Goal: Task Accomplishment & Management: Use online tool/utility

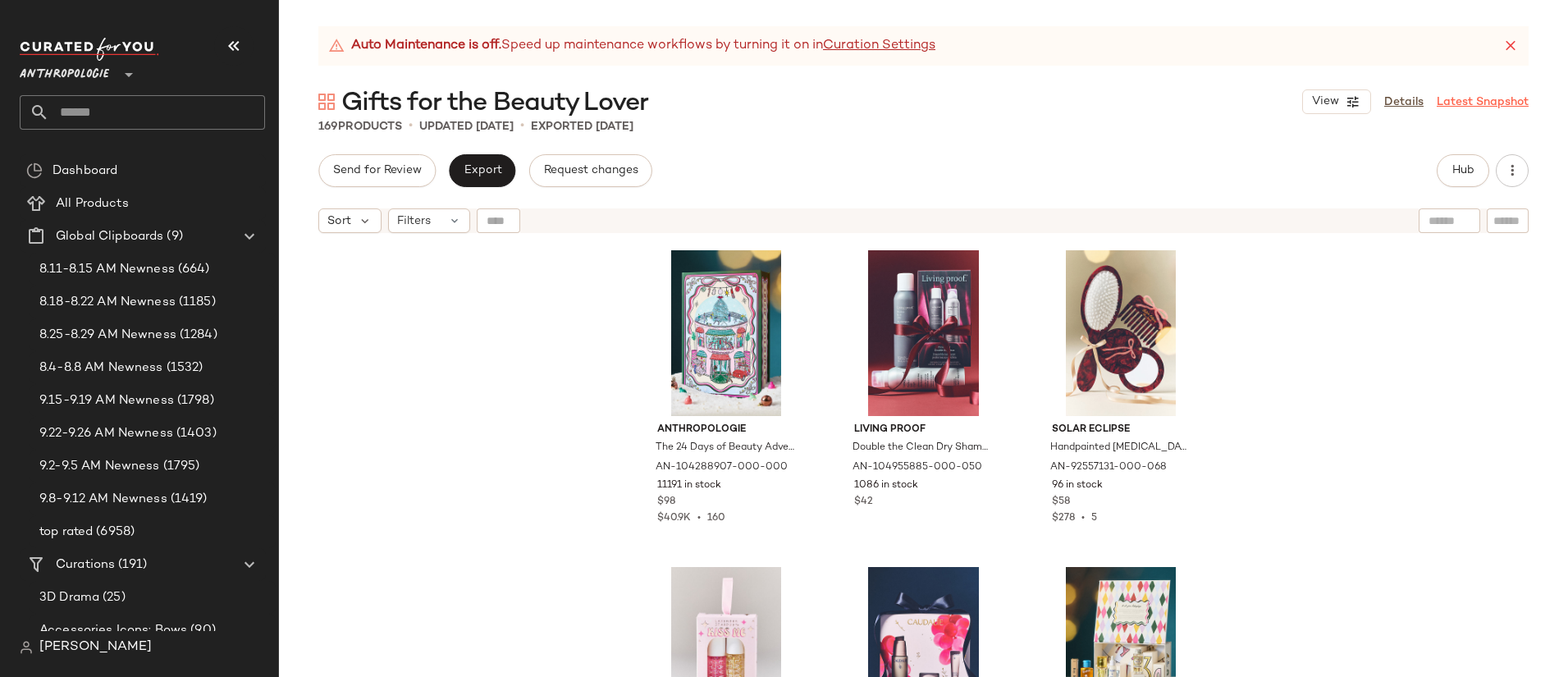
click at [1454, 103] on link "Latest Snapshot" at bounding box center [1482, 102] width 92 height 17
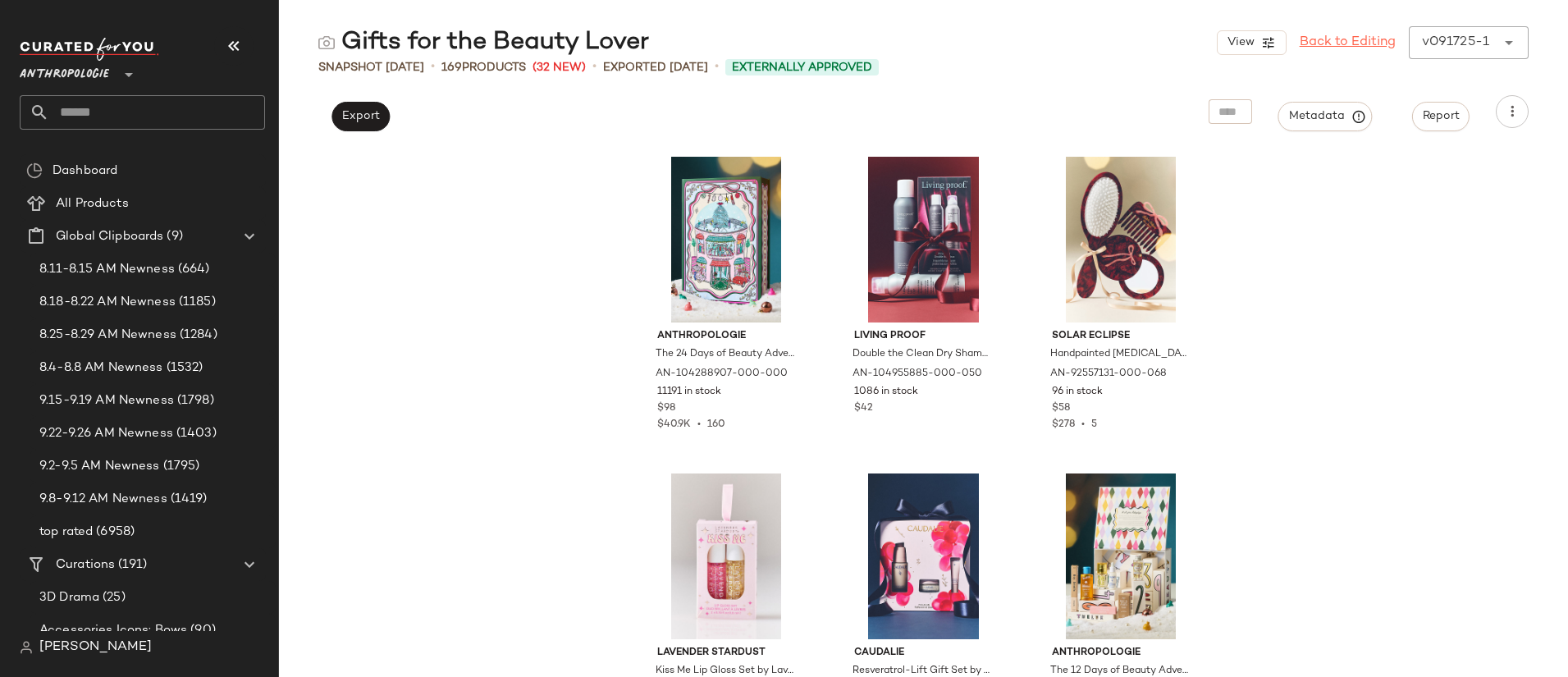
click at [1308, 43] on link "Back to Editing" at bounding box center [1347, 43] width 96 height 19
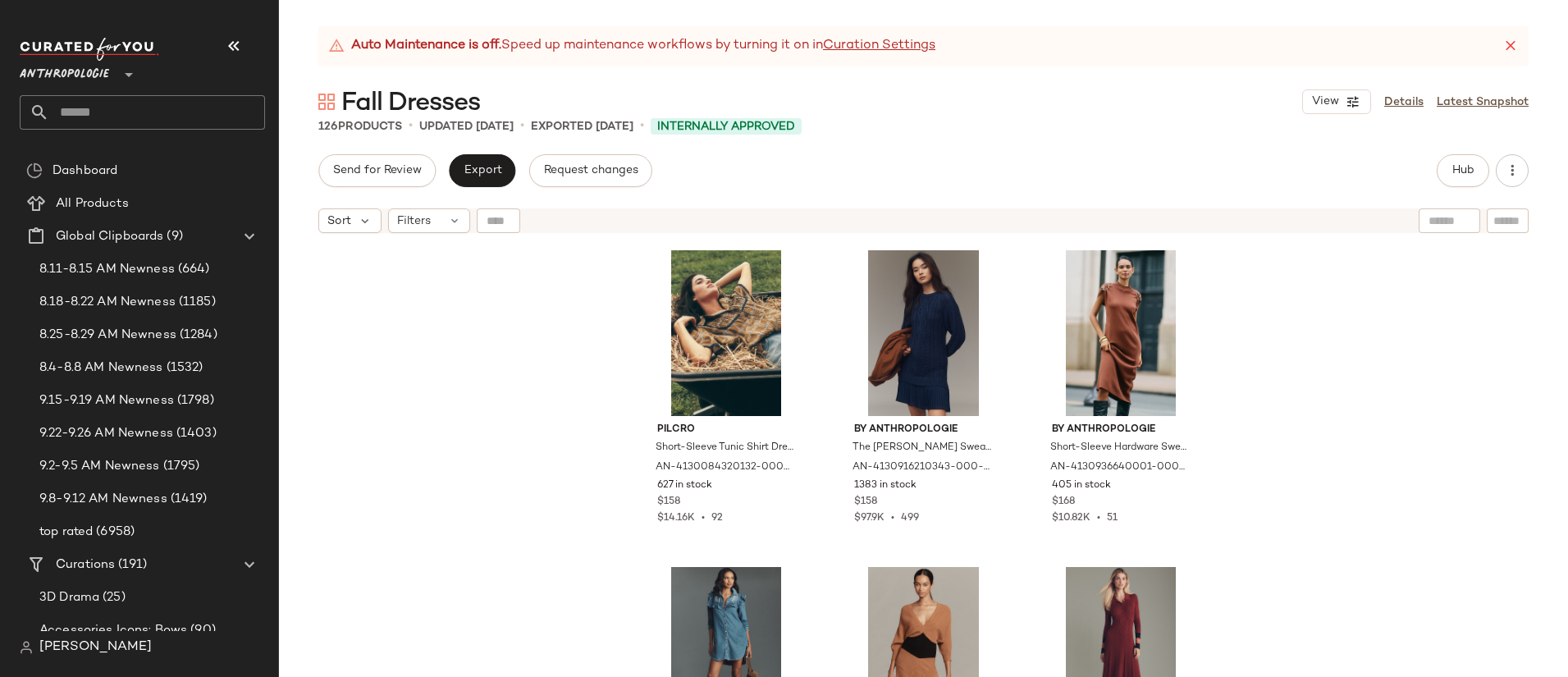
click at [109, 112] on input "text" at bounding box center [157, 112] width 216 height 34
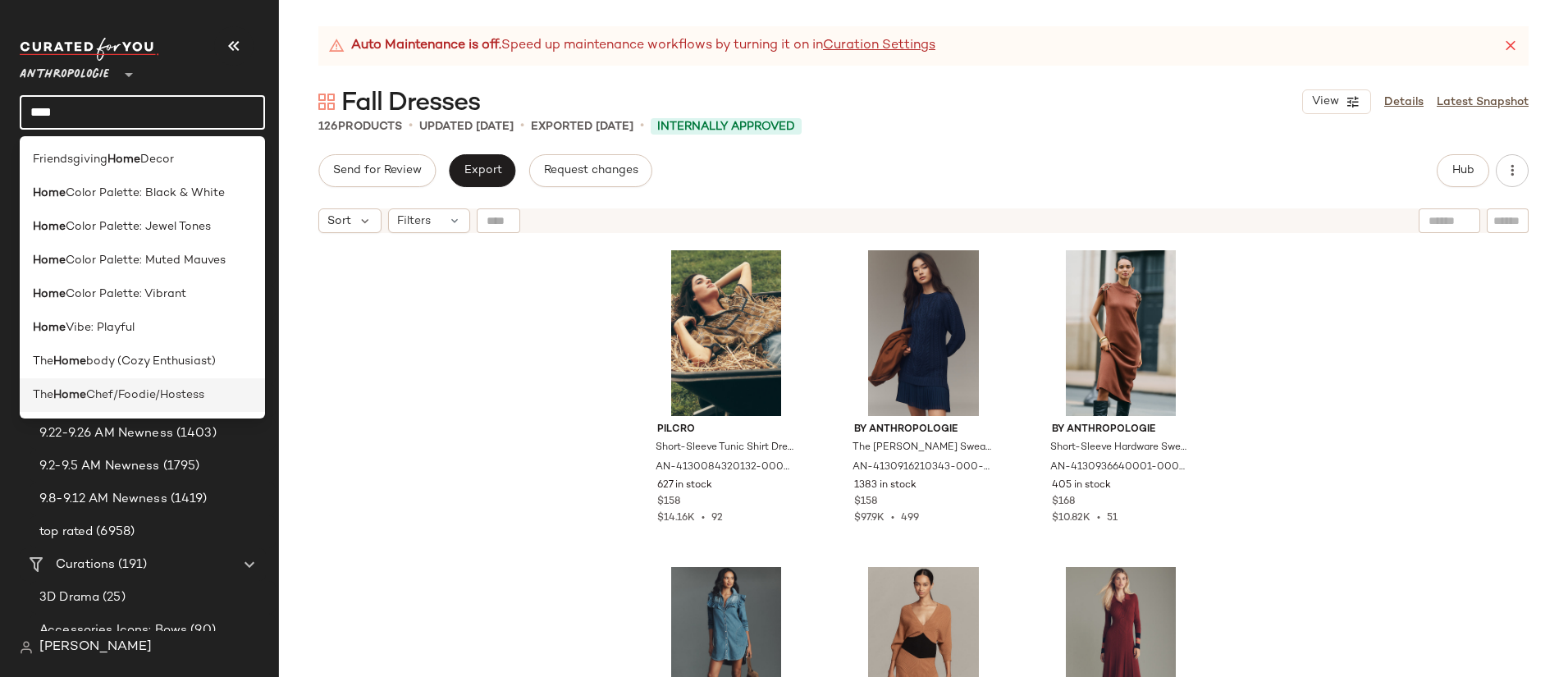
type input "****"
click at [153, 389] on span "Chef/Foodie/Hostess" at bounding box center [146, 395] width 118 height 17
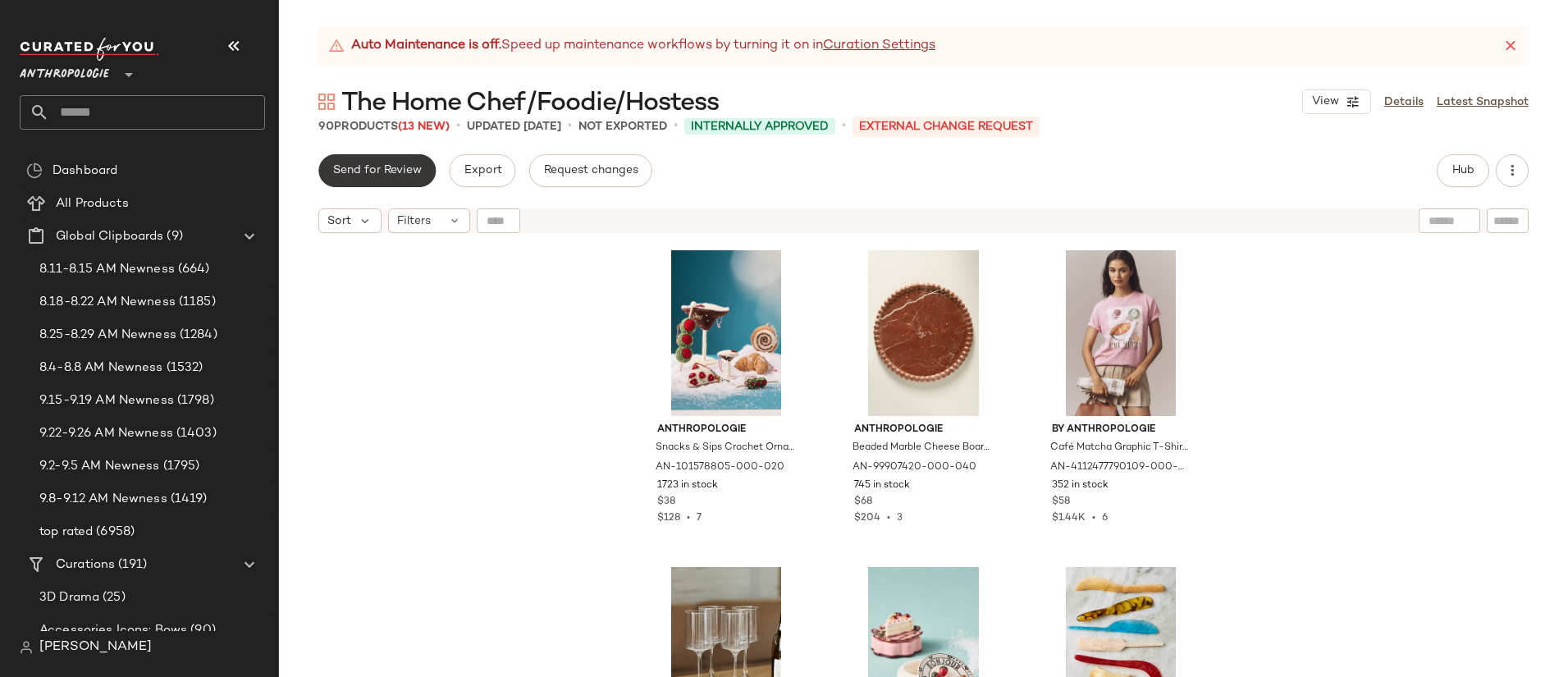
click at [404, 167] on span "Send for Review" at bounding box center [377, 171] width 89 height 14
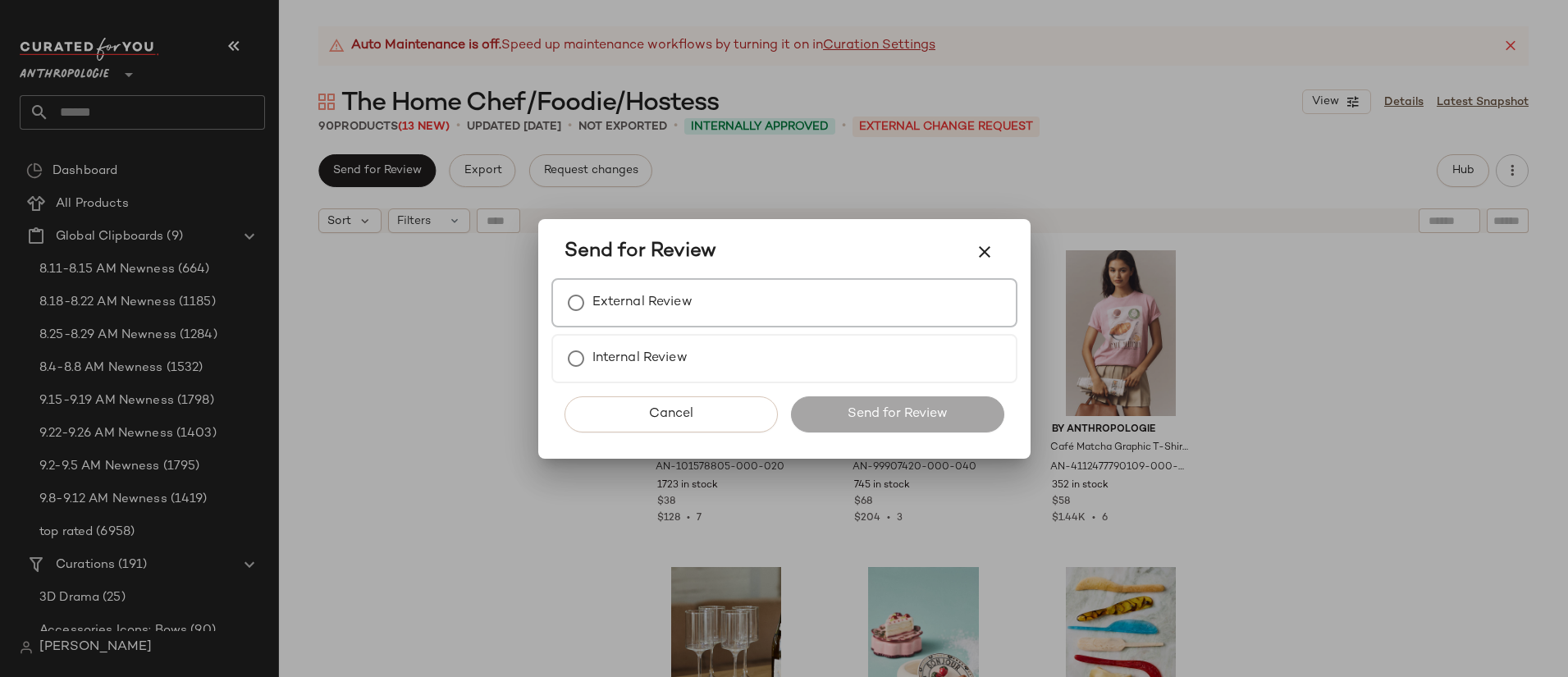
click at [671, 292] on label "External Review" at bounding box center [642, 303] width 100 height 33
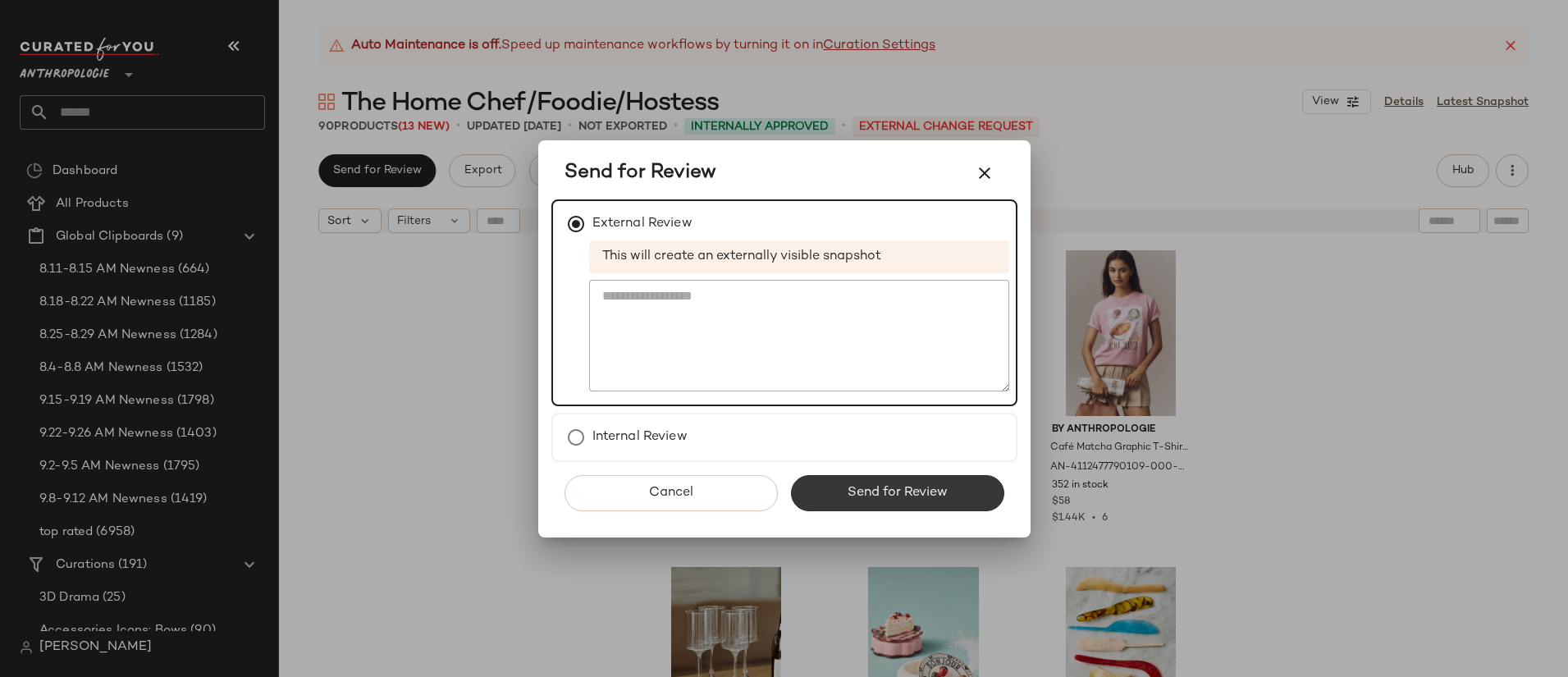
click at [894, 487] on span "Send for Review" at bounding box center [897, 492] width 101 height 16
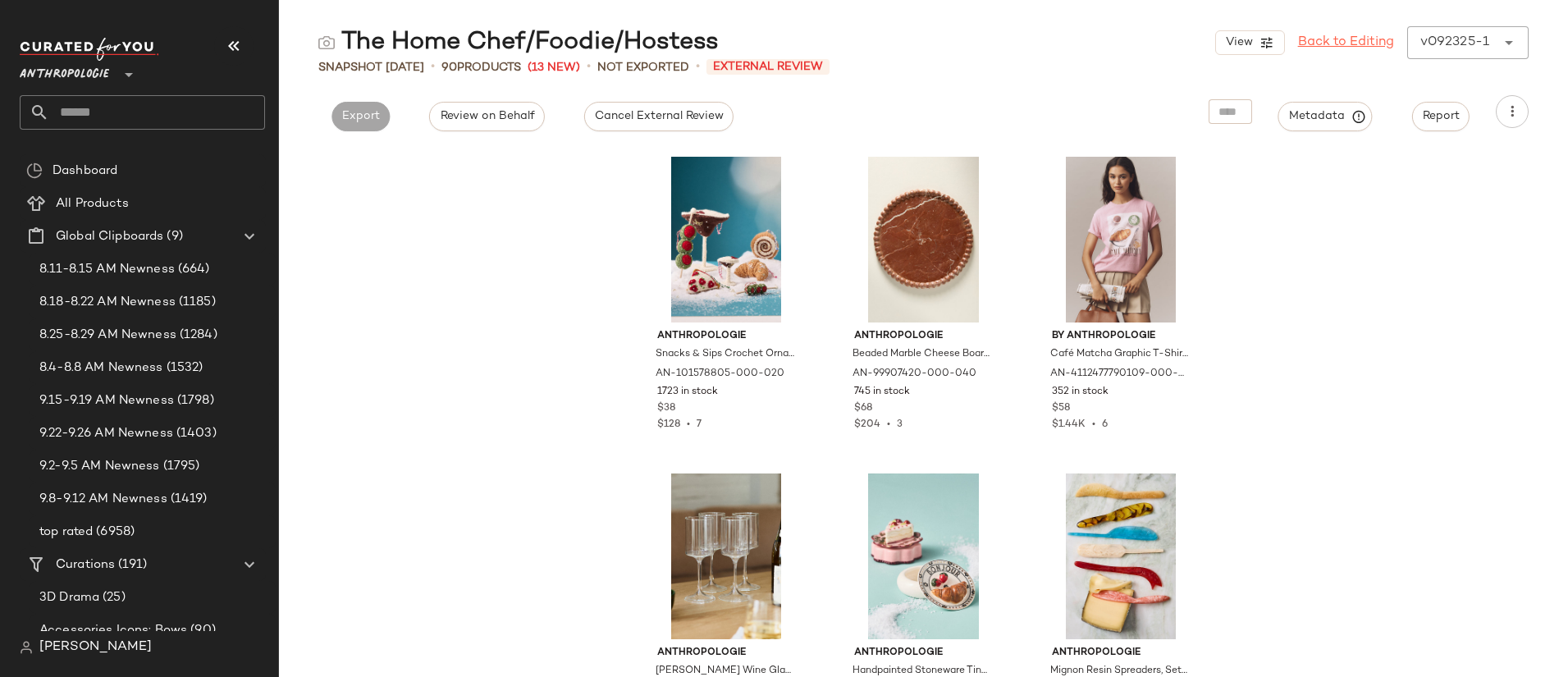
click at [1369, 45] on link "Back to Editing" at bounding box center [1346, 43] width 96 height 19
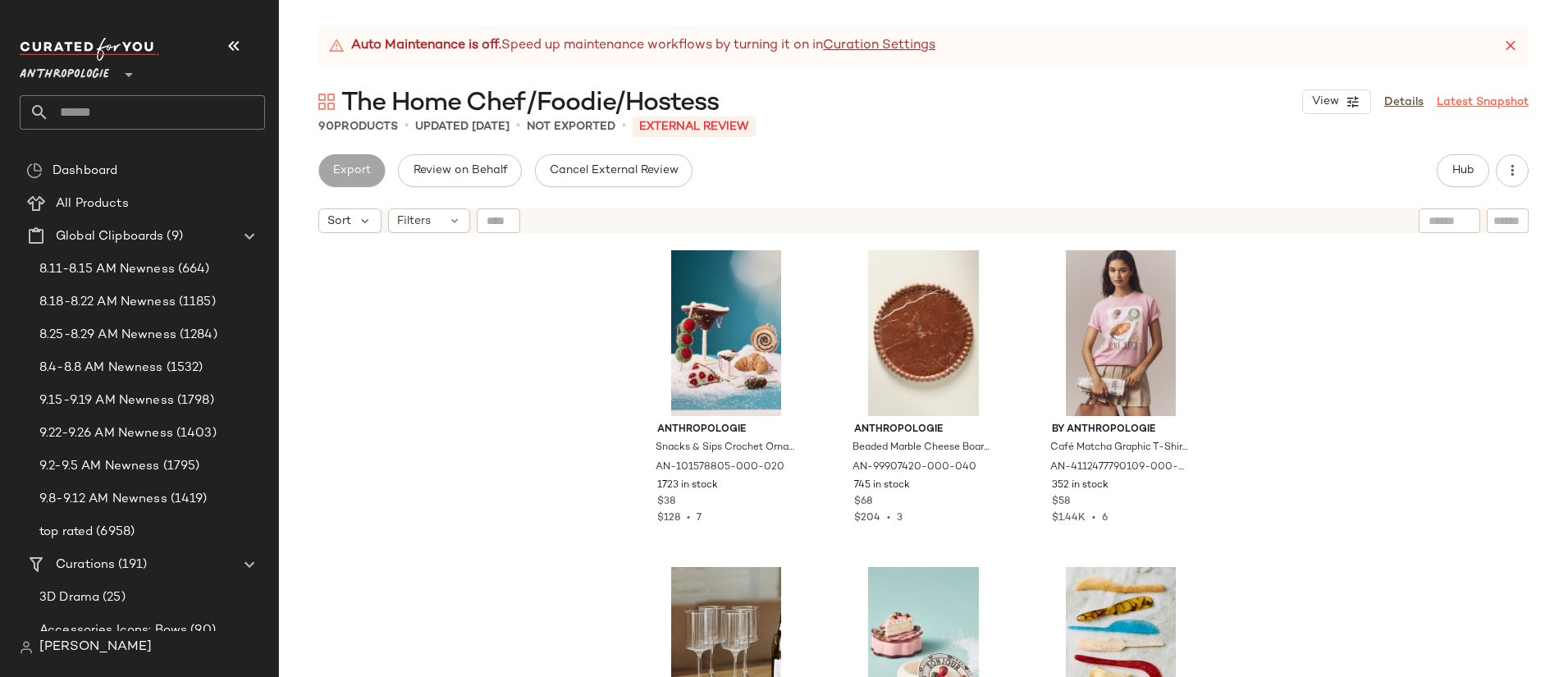
click at [1488, 104] on link "Latest Snapshot" at bounding box center [1482, 102] width 92 height 17
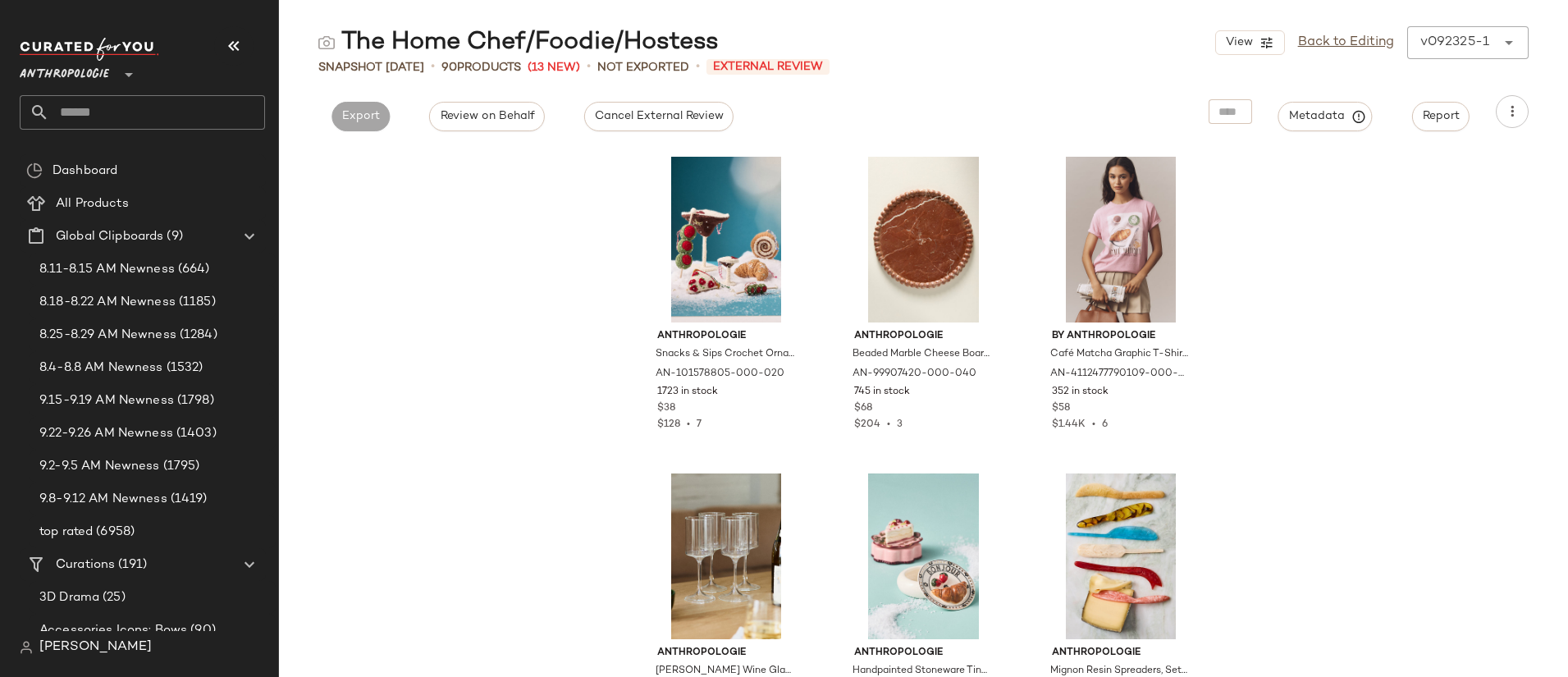
click at [1460, 40] on div "View Back to Editing v092325-1 ******" at bounding box center [1371, 43] width 314 height 33
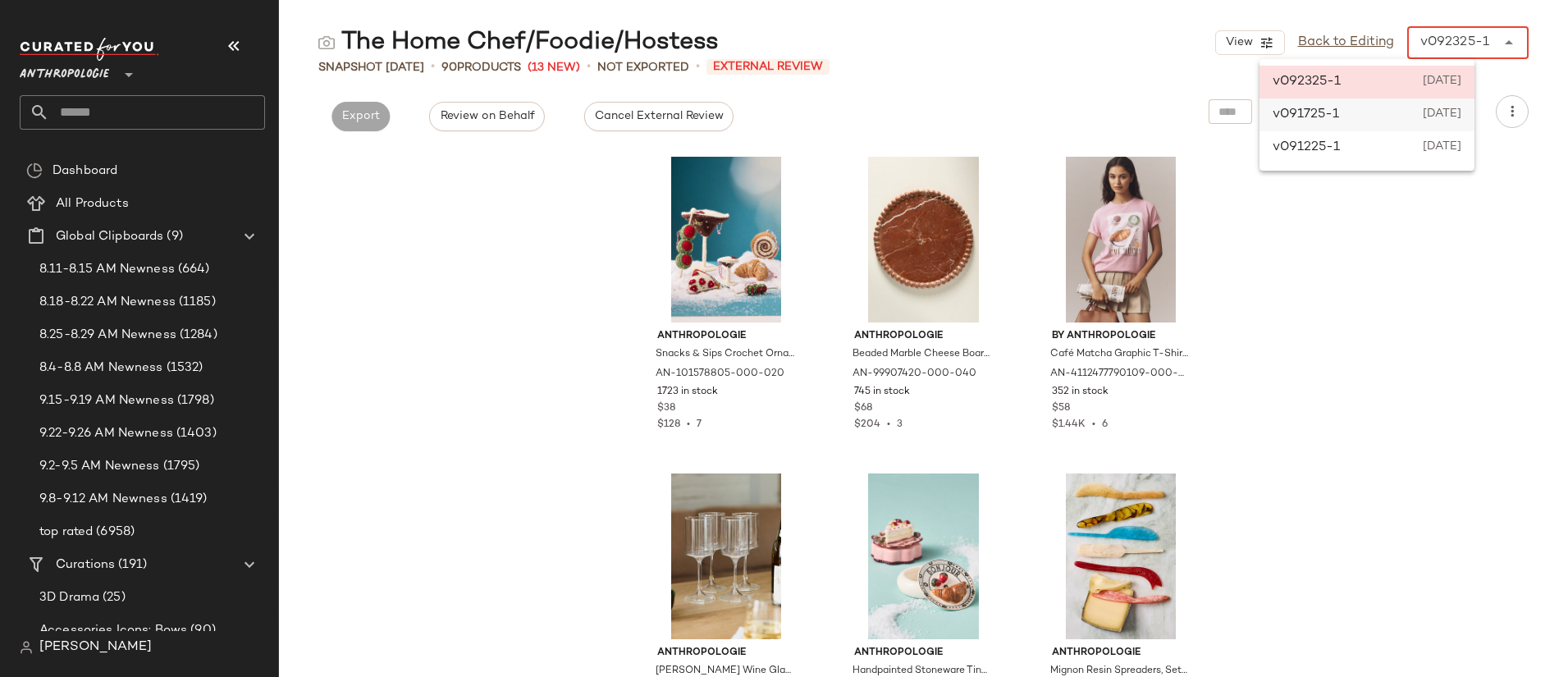
click at [1461, 116] on span "September 17th 2025" at bounding box center [1440, 115] width 40 height 19
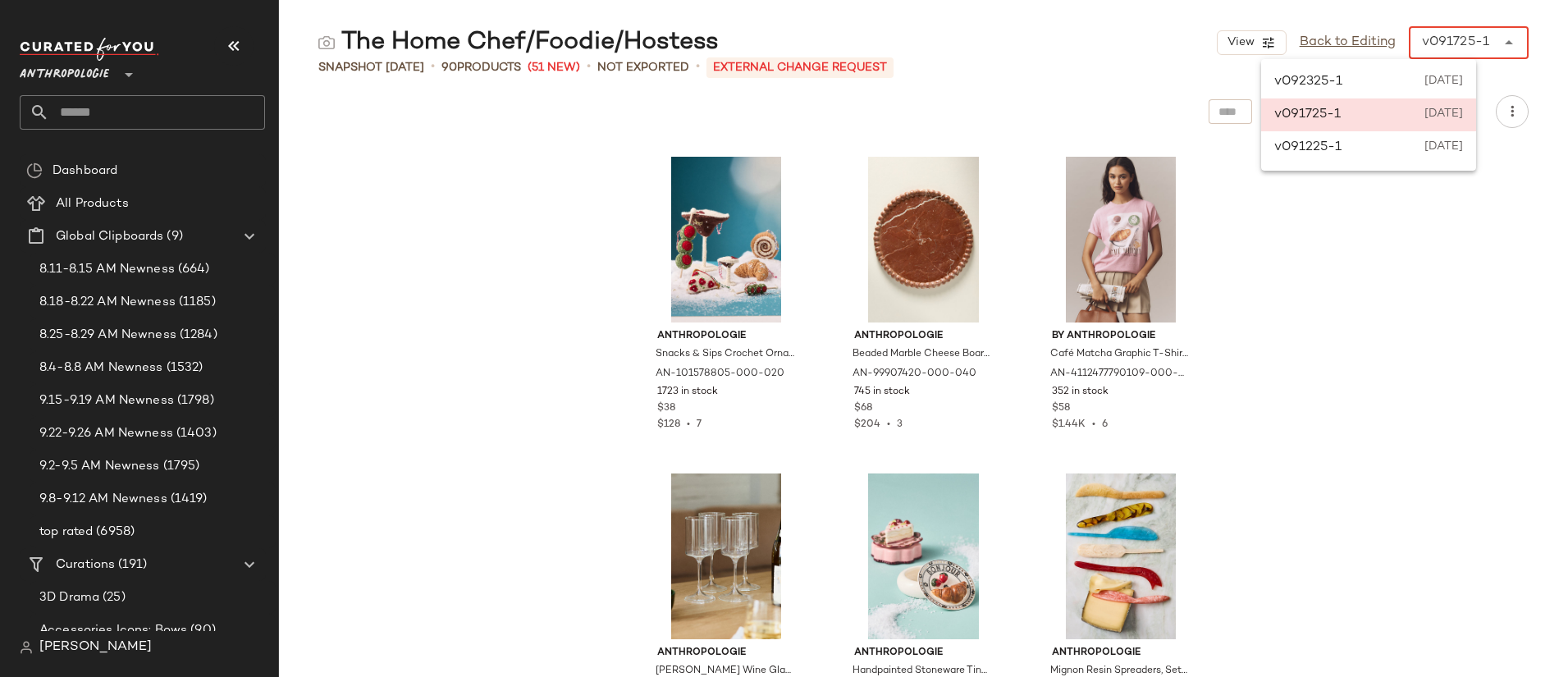
click at [1453, 38] on div "v091725-1" at bounding box center [1454, 43] width 67 height 19
click at [1439, 78] on span "September 23rd 2025" at bounding box center [1444, 82] width 39 height 19
type input "******"
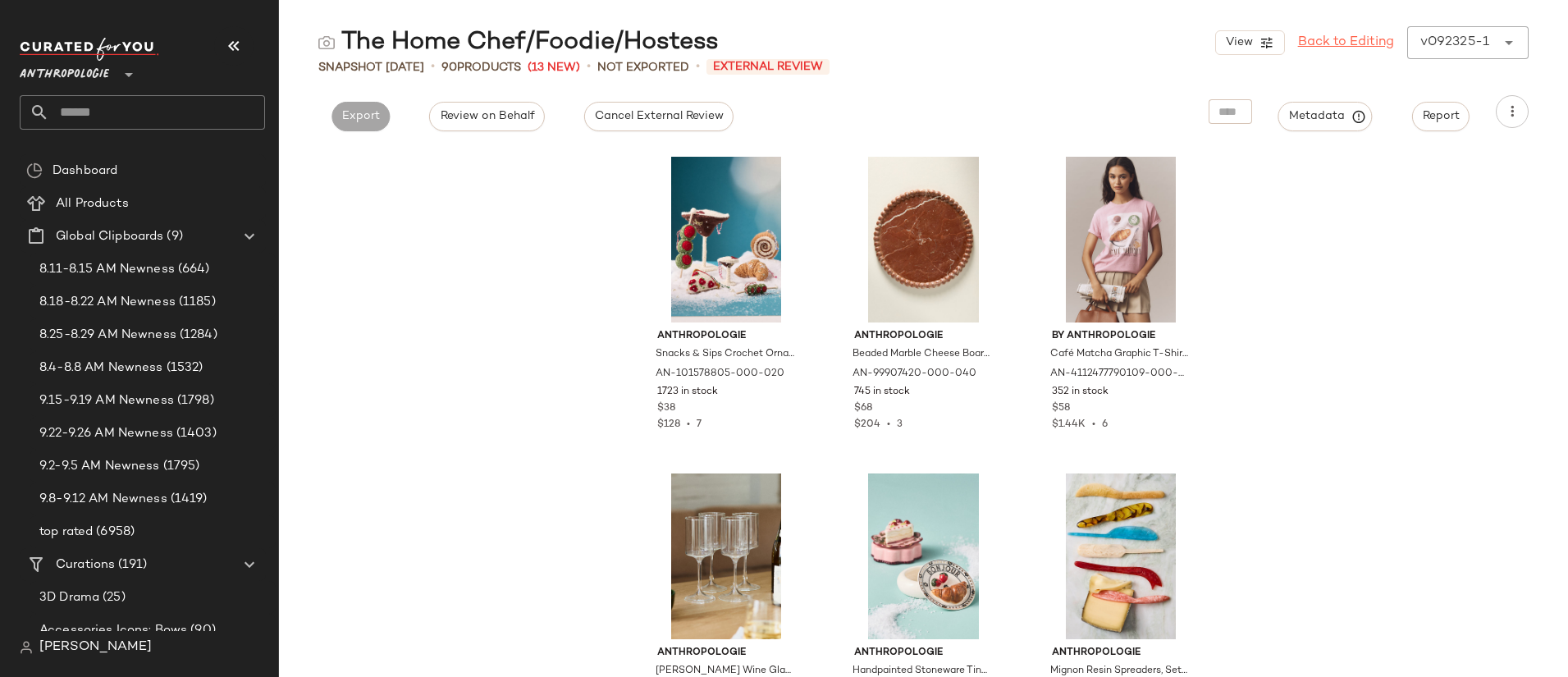
click at [1318, 43] on link "Back to Editing" at bounding box center [1346, 43] width 96 height 19
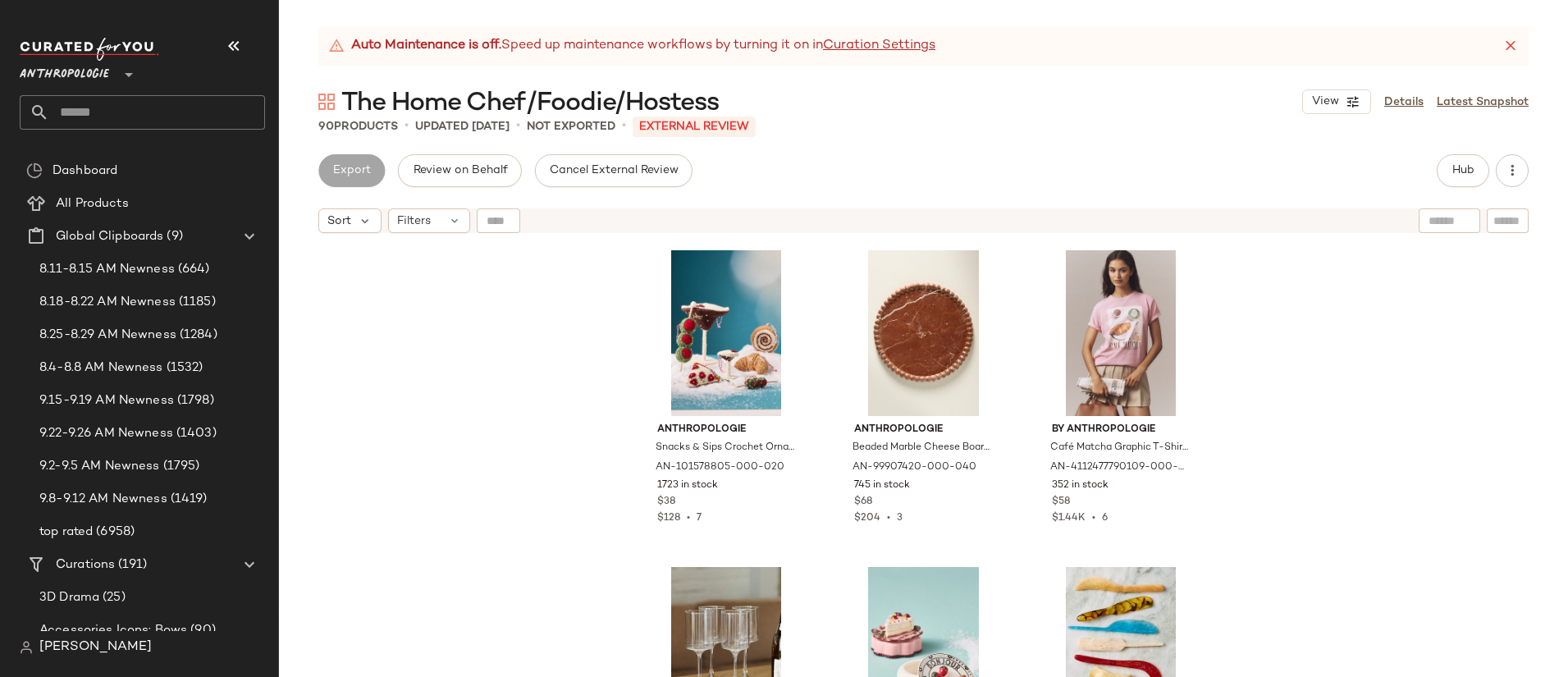
click at [1455, 223] on div at bounding box center [1449, 220] width 61 height 24
type input "********"
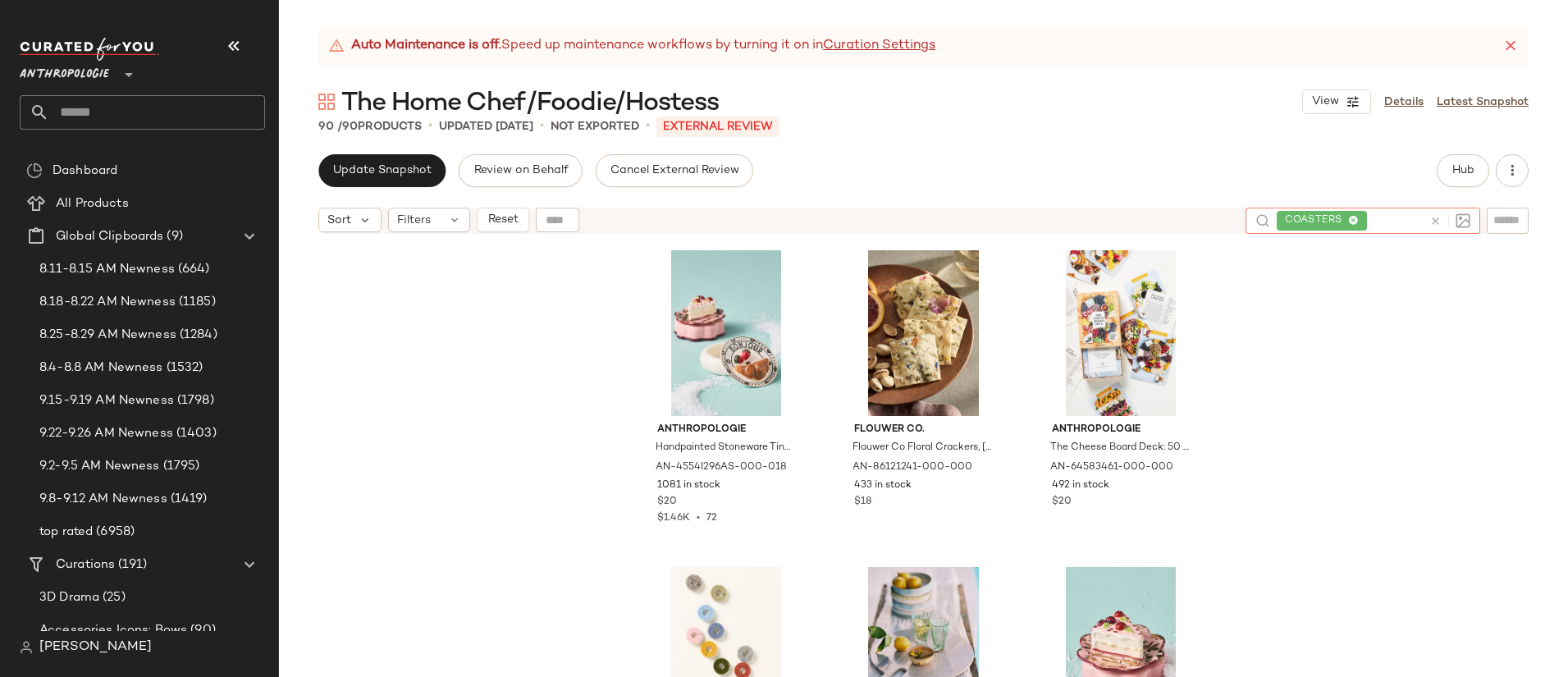
click at [1438, 217] on icon at bounding box center [1435, 220] width 13 height 13
click at [1505, 224] on input "text" at bounding box center [1508, 221] width 29 height 17
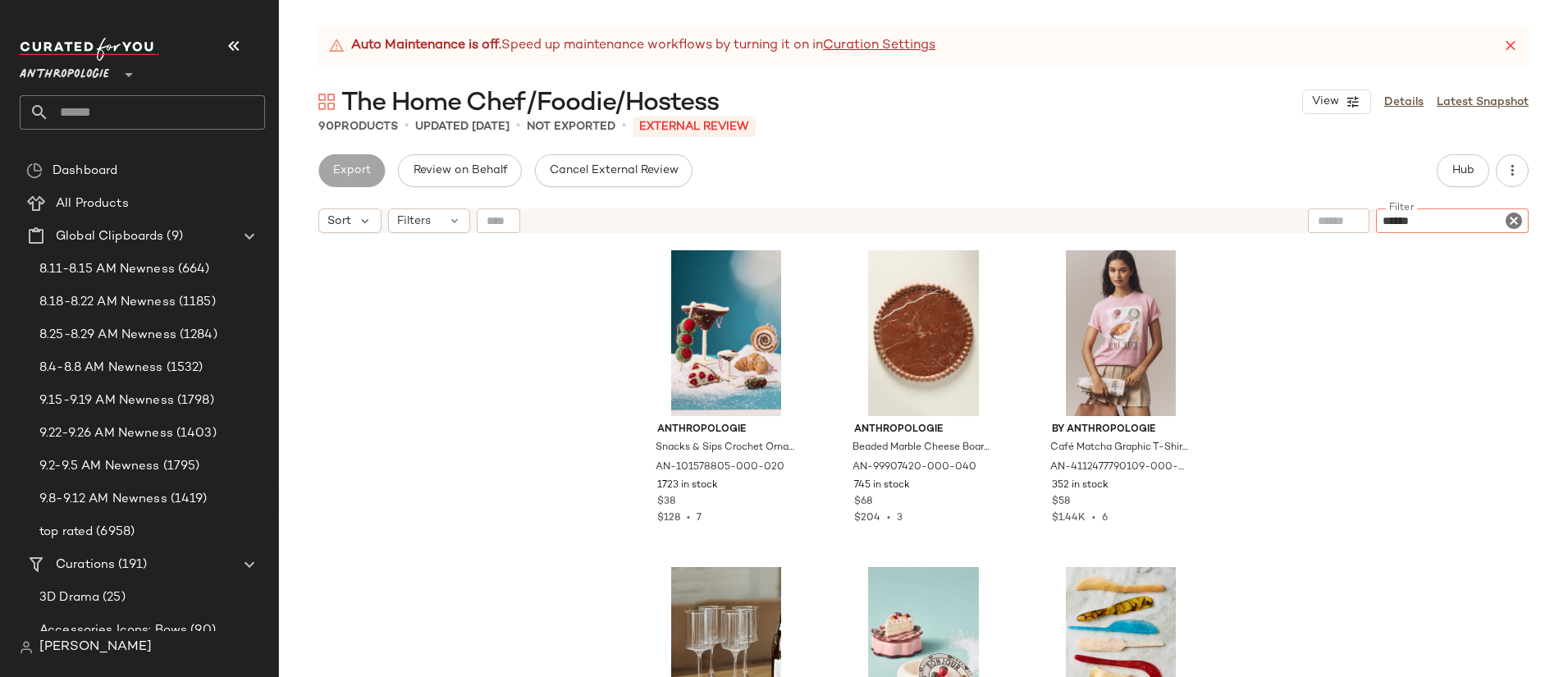
type input "*******"
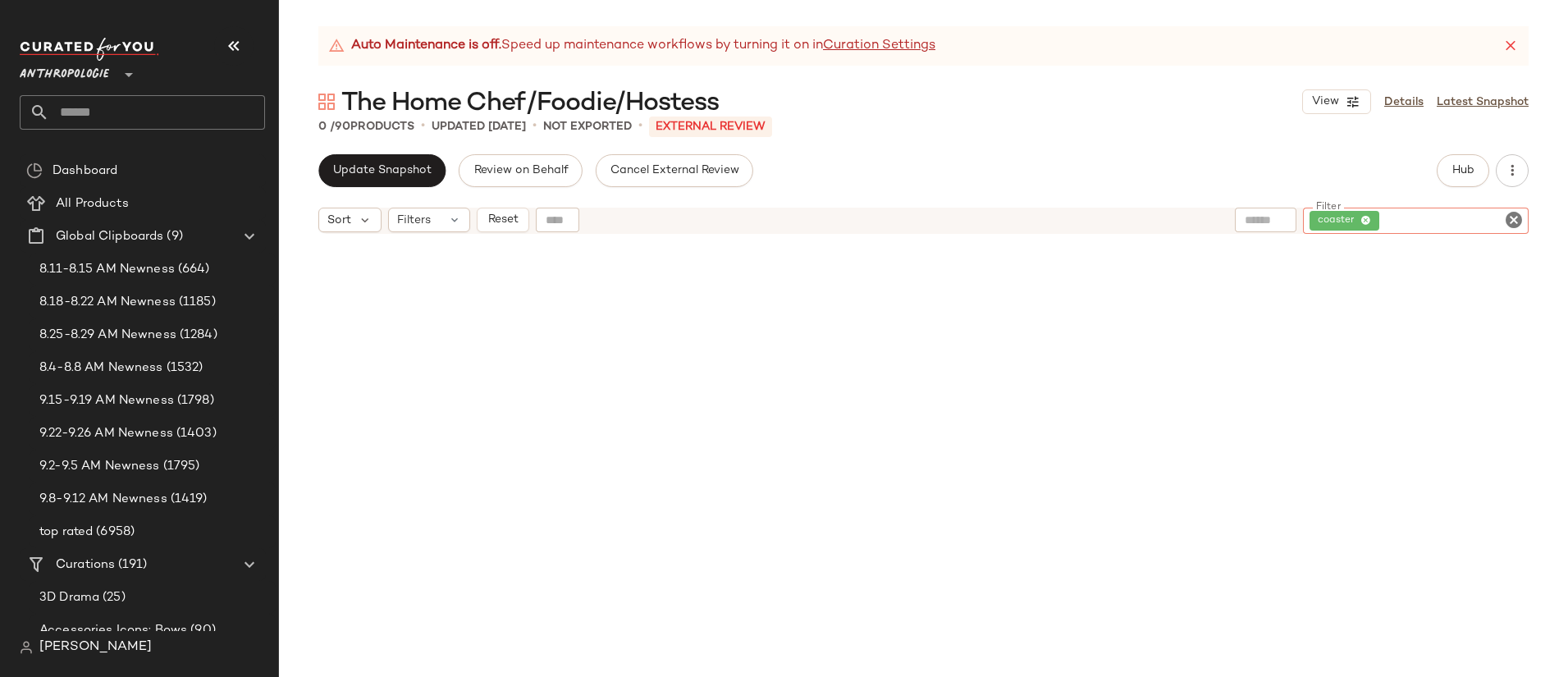
click at [1517, 218] on icon "Clear Filter" at bounding box center [1514, 220] width 19 height 19
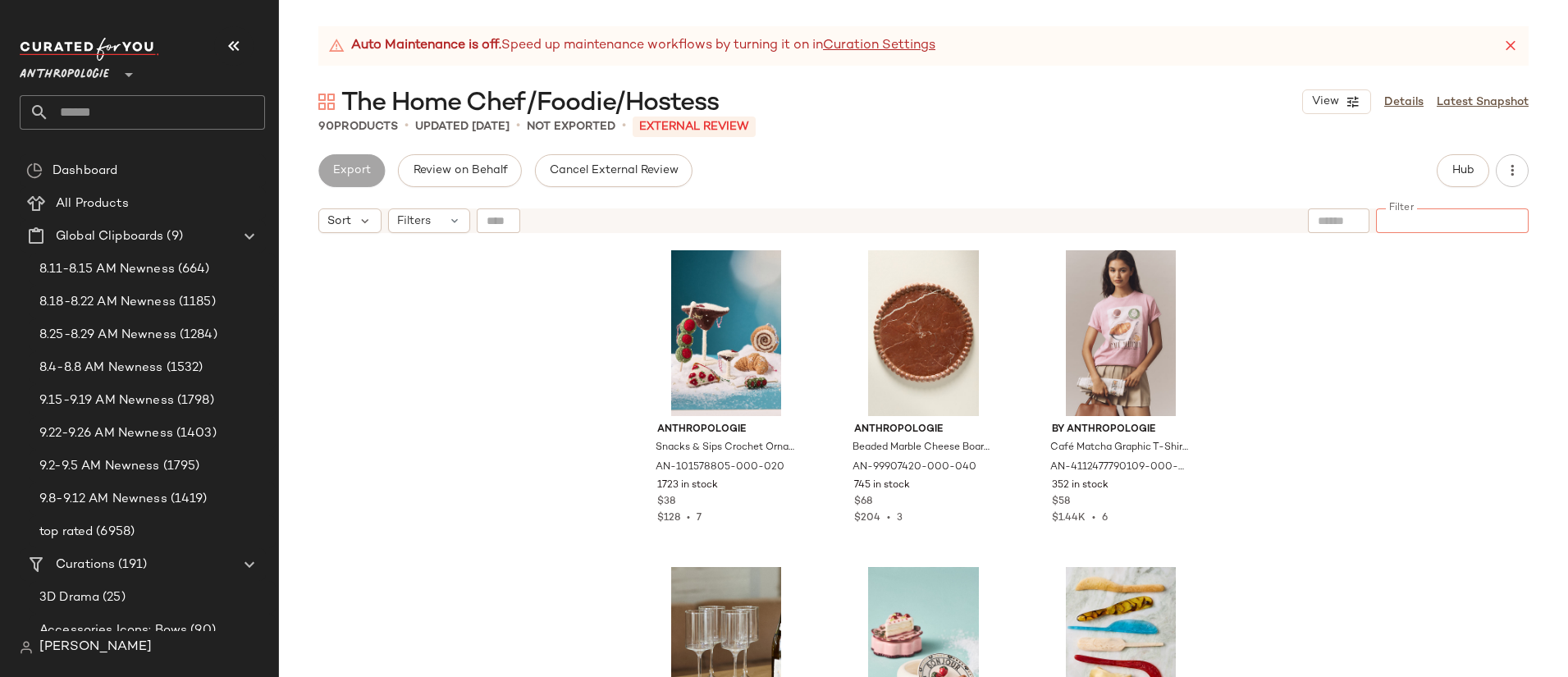
paste input "**********"
type input "**********"
click at [1465, 162] on button "Hub" at bounding box center [1462, 171] width 52 height 33
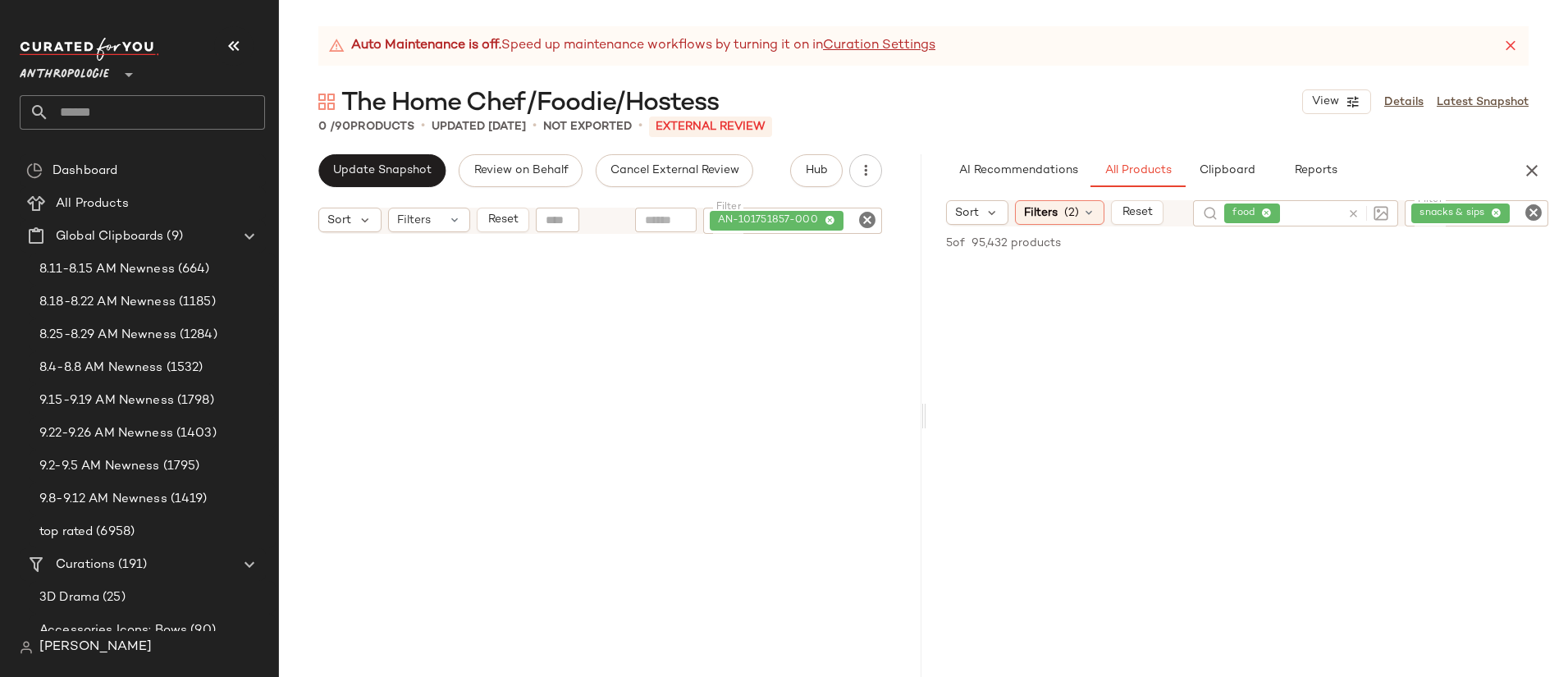
click at [1534, 209] on icon "Clear Filter" at bounding box center [1533, 213] width 19 height 19
click at [1134, 220] on button "Reset" at bounding box center [1137, 212] width 52 height 24
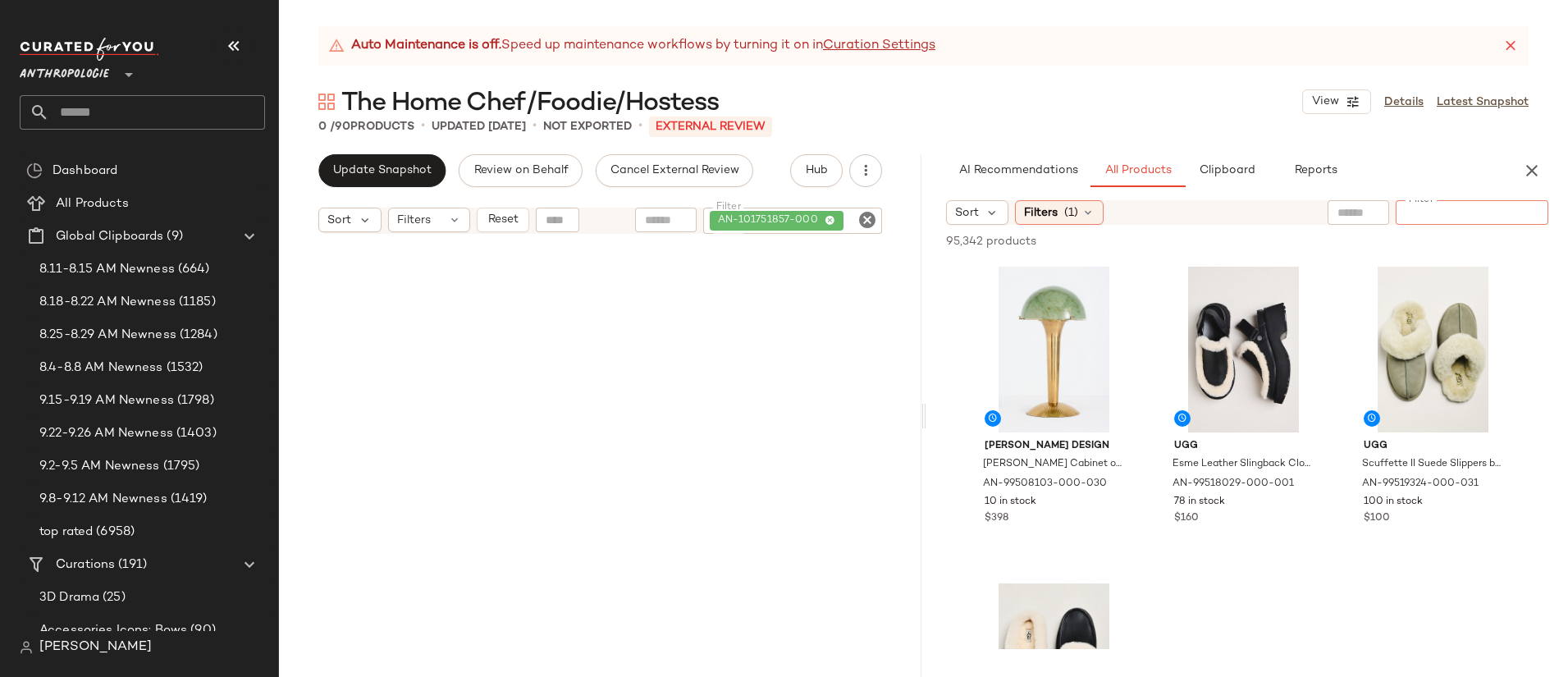
paste input "**********"
type input "**********"
click at [859, 222] on icon "Clear Filter" at bounding box center [867, 220] width 19 height 19
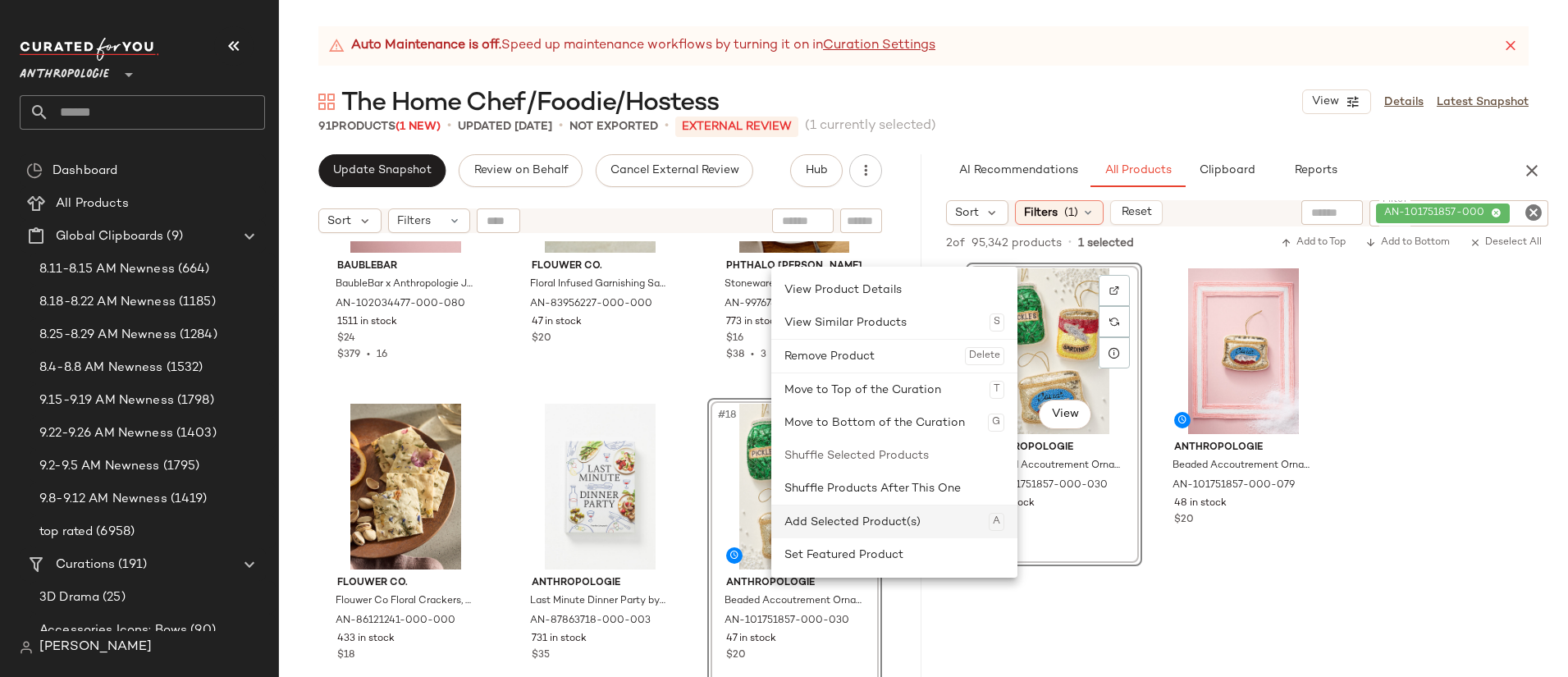
scroll to position [1447, 0]
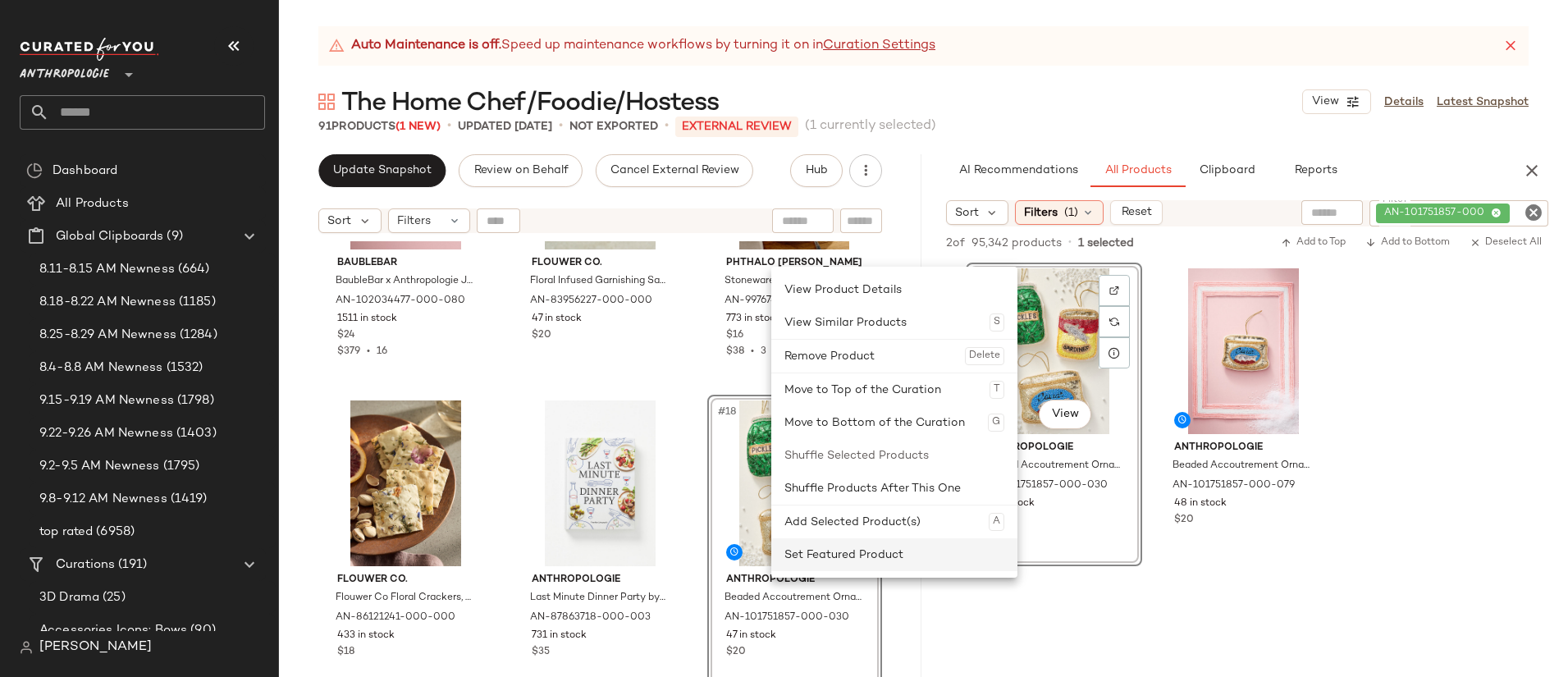
click at [871, 542] on div "Set Featured Product" at bounding box center [894, 555] width 219 height 33
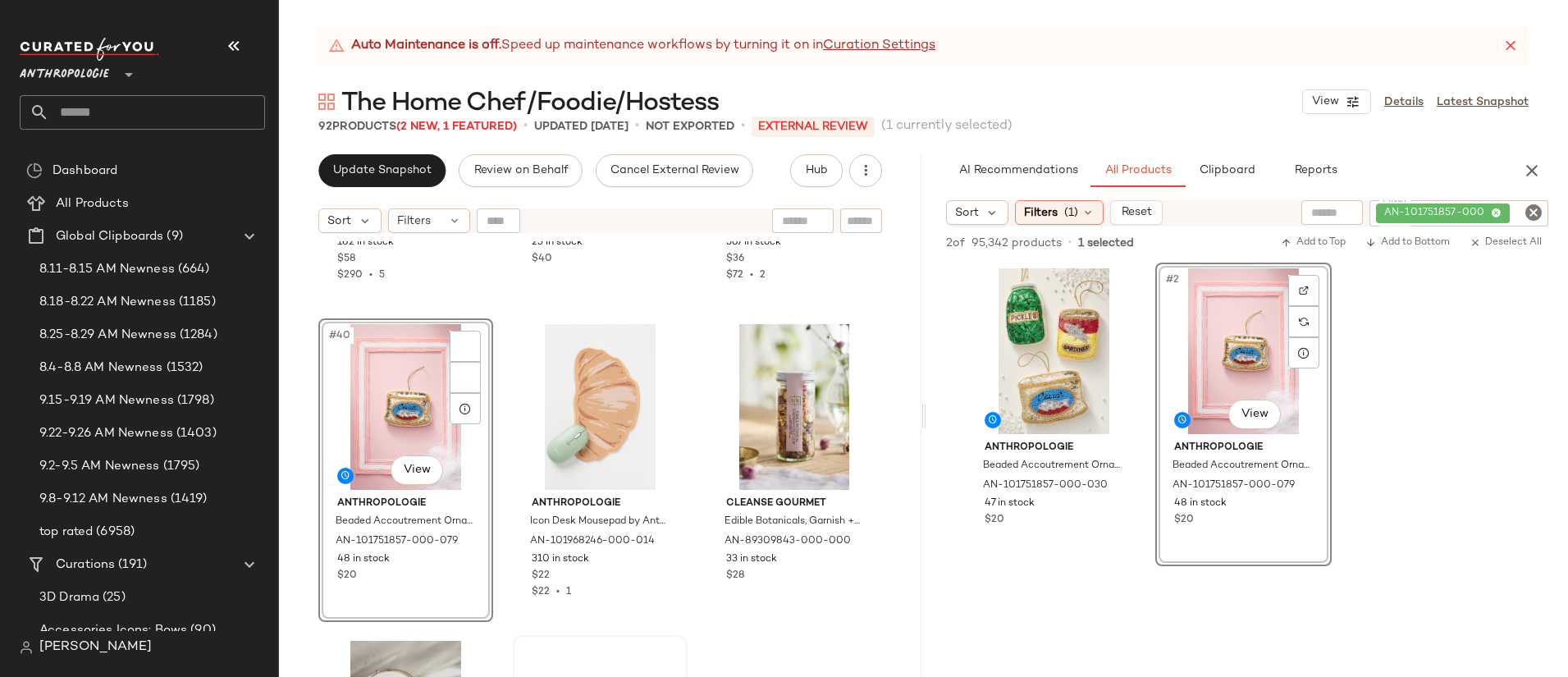
scroll to position [4186, 0]
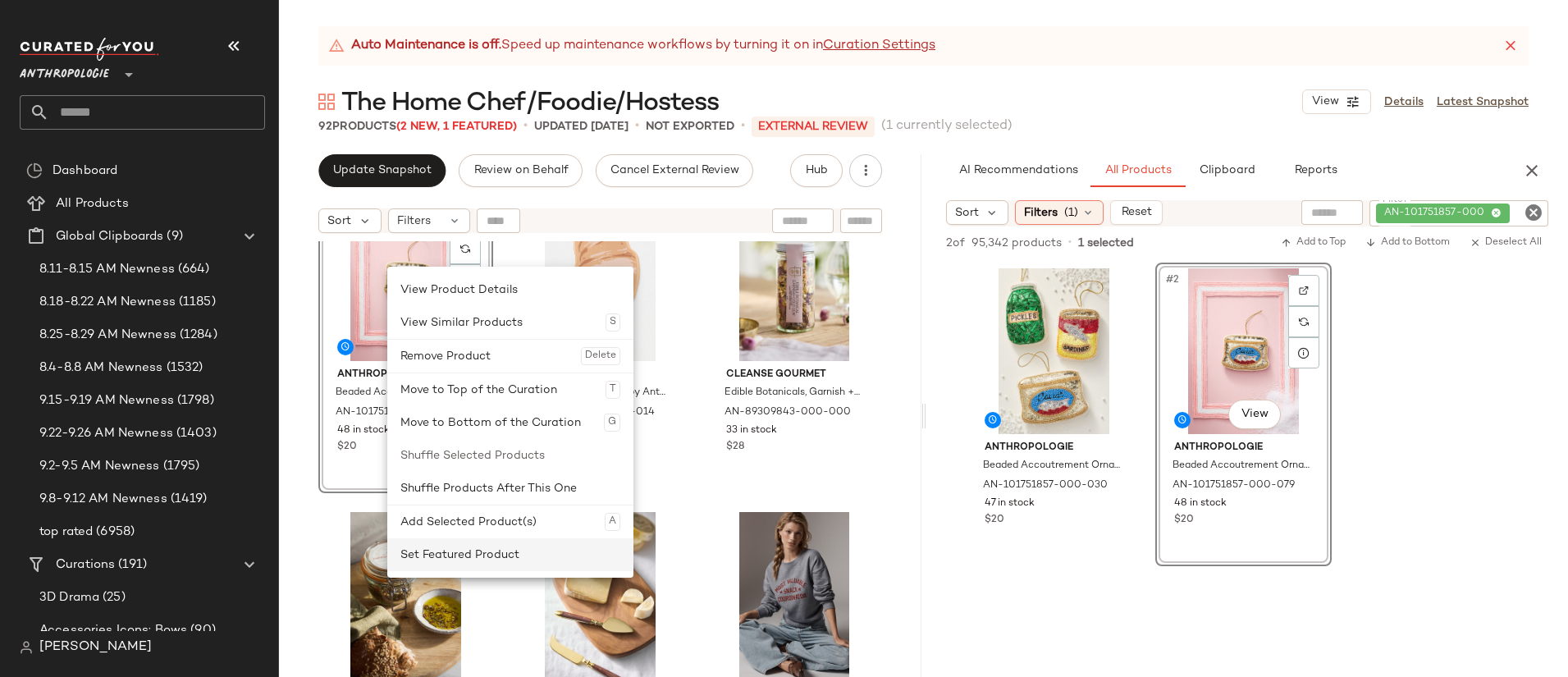
click at [449, 551] on div "Set Featured Product" at bounding box center [510, 555] width 219 height 33
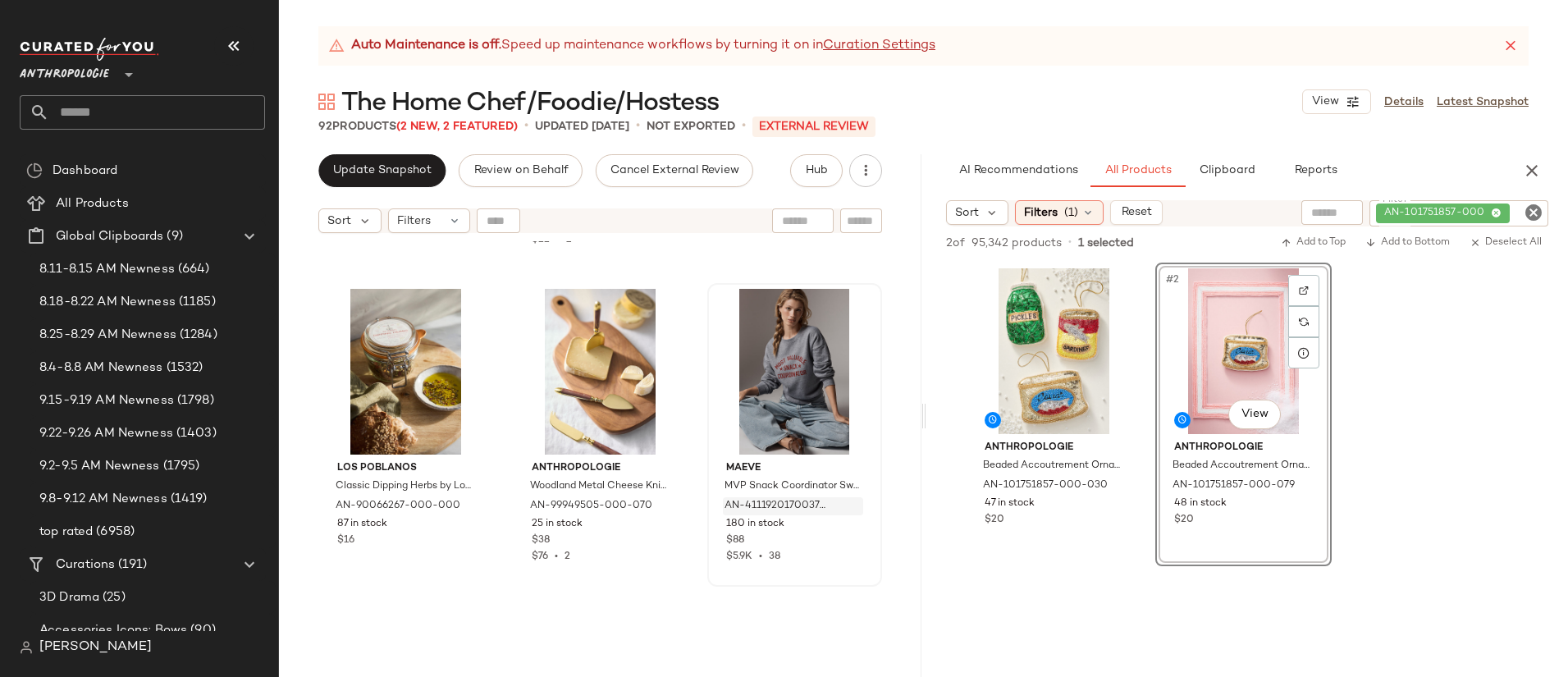
scroll to position [4426, 0]
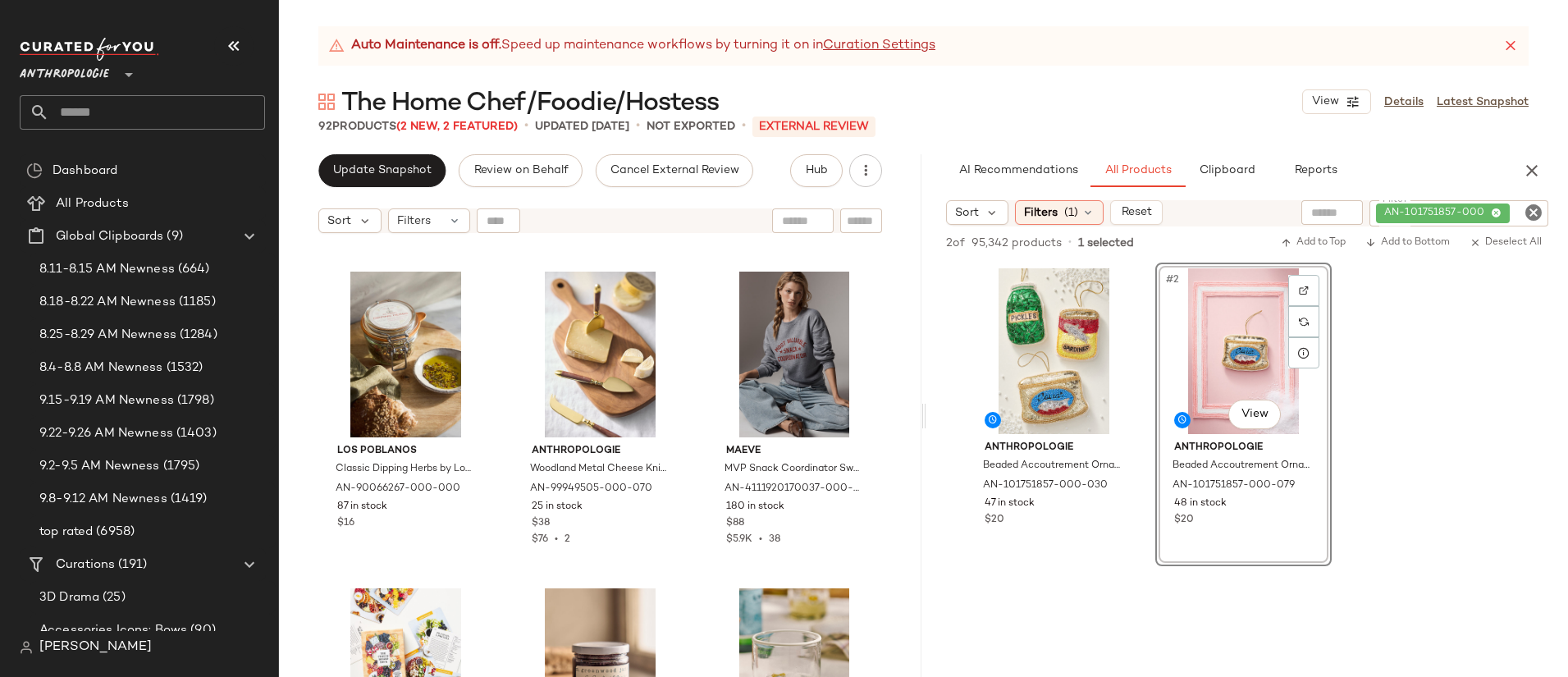
click at [1527, 198] on div "AI Recommendations All Products Clipboard Reports Sort Filters (1) Reset Filter…" at bounding box center [1248, 416] width 643 height 523
drag, startPoint x: 1533, startPoint y: 208, endPoint x: 863, endPoint y: 218, distance: 670.1
click at [1533, 208] on icon "Clear Filter" at bounding box center [1533, 213] width 19 height 19
click at [863, 218] on input "text" at bounding box center [861, 221] width 29 height 17
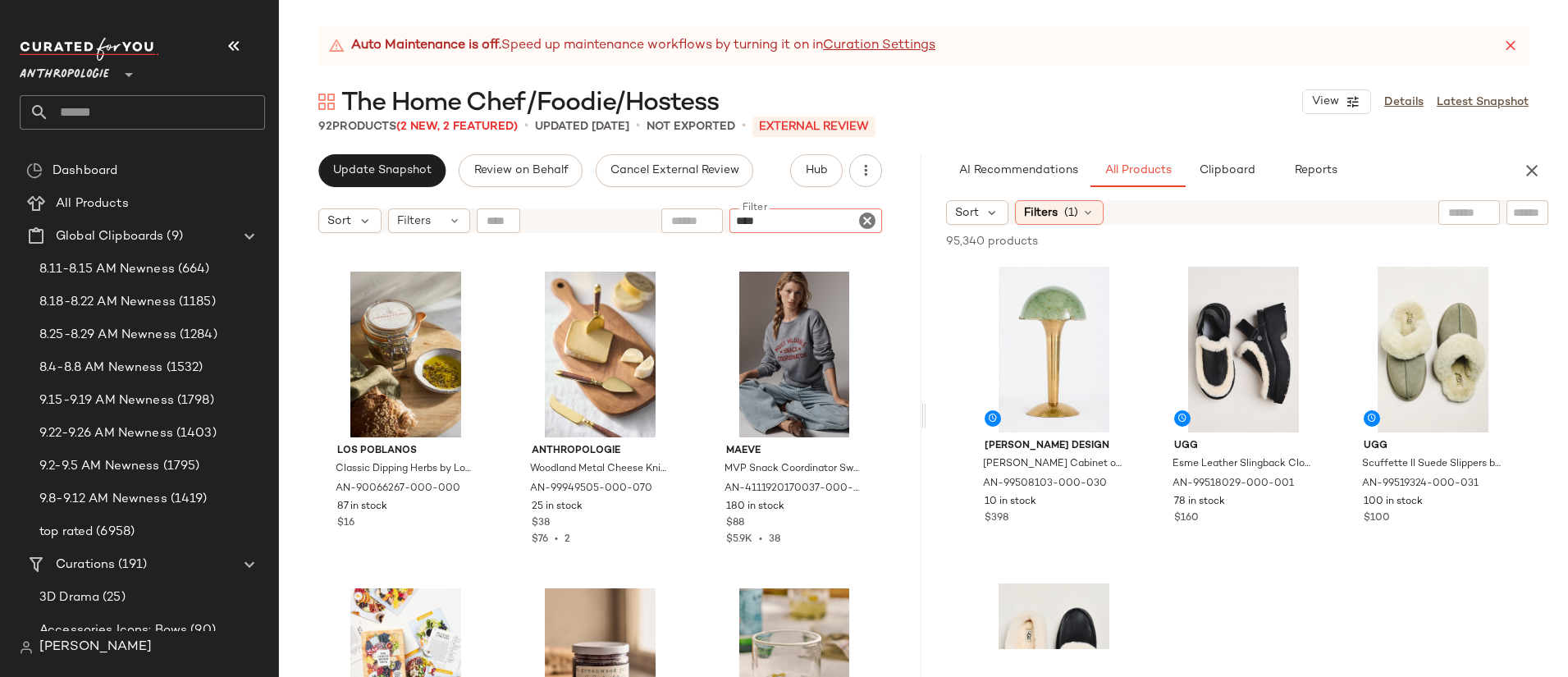
type input "*****"
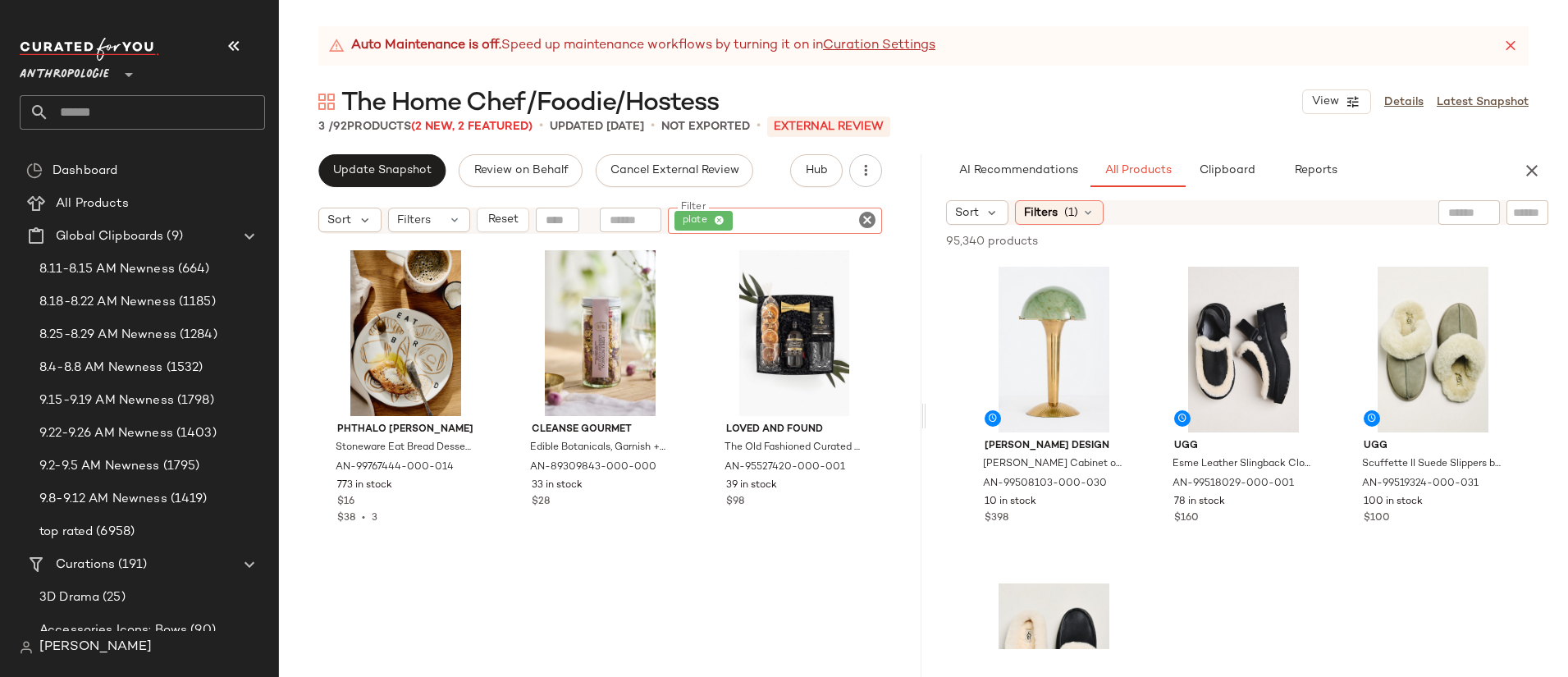
click at [870, 222] on icon "Clear Filter" at bounding box center [867, 220] width 19 height 19
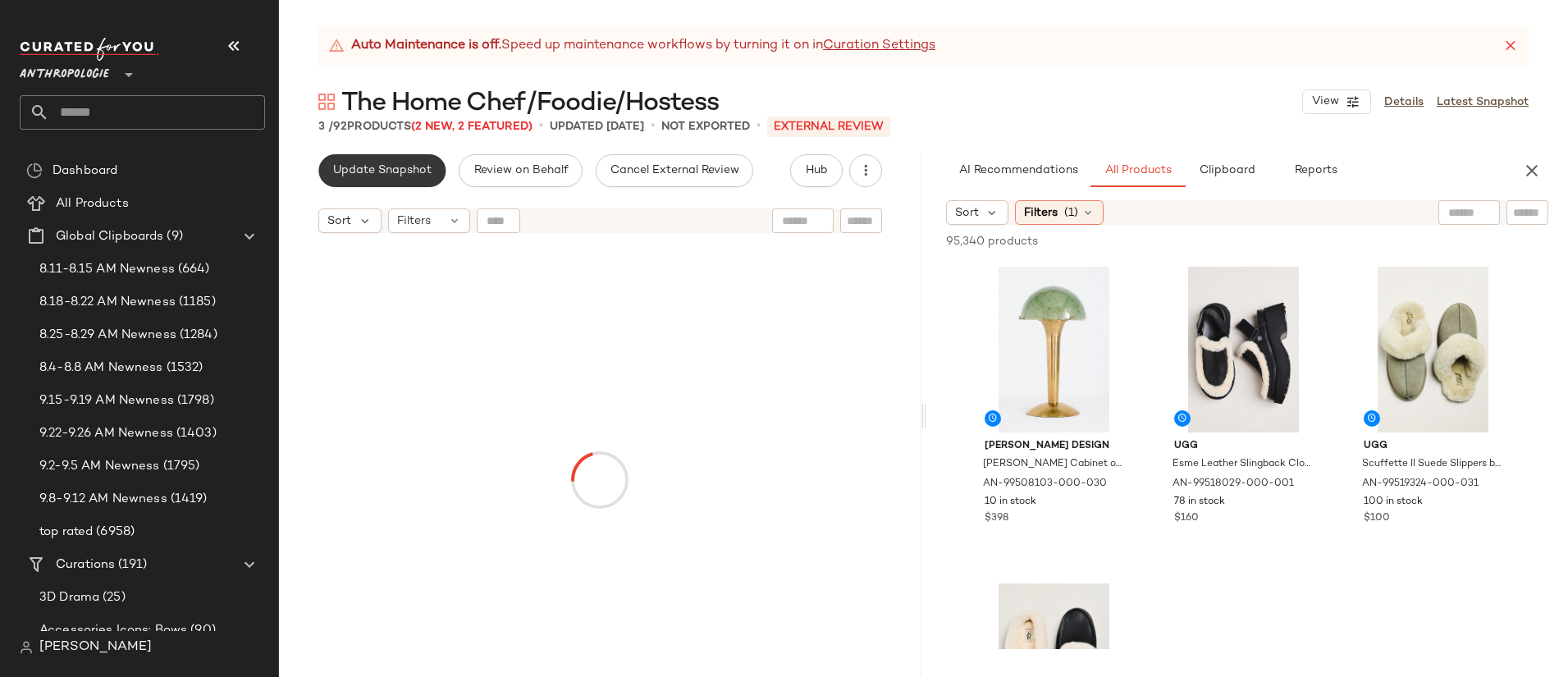
click at [381, 167] on span "Update Snapshot" at bounding box center [382, 171] width 99 height 14
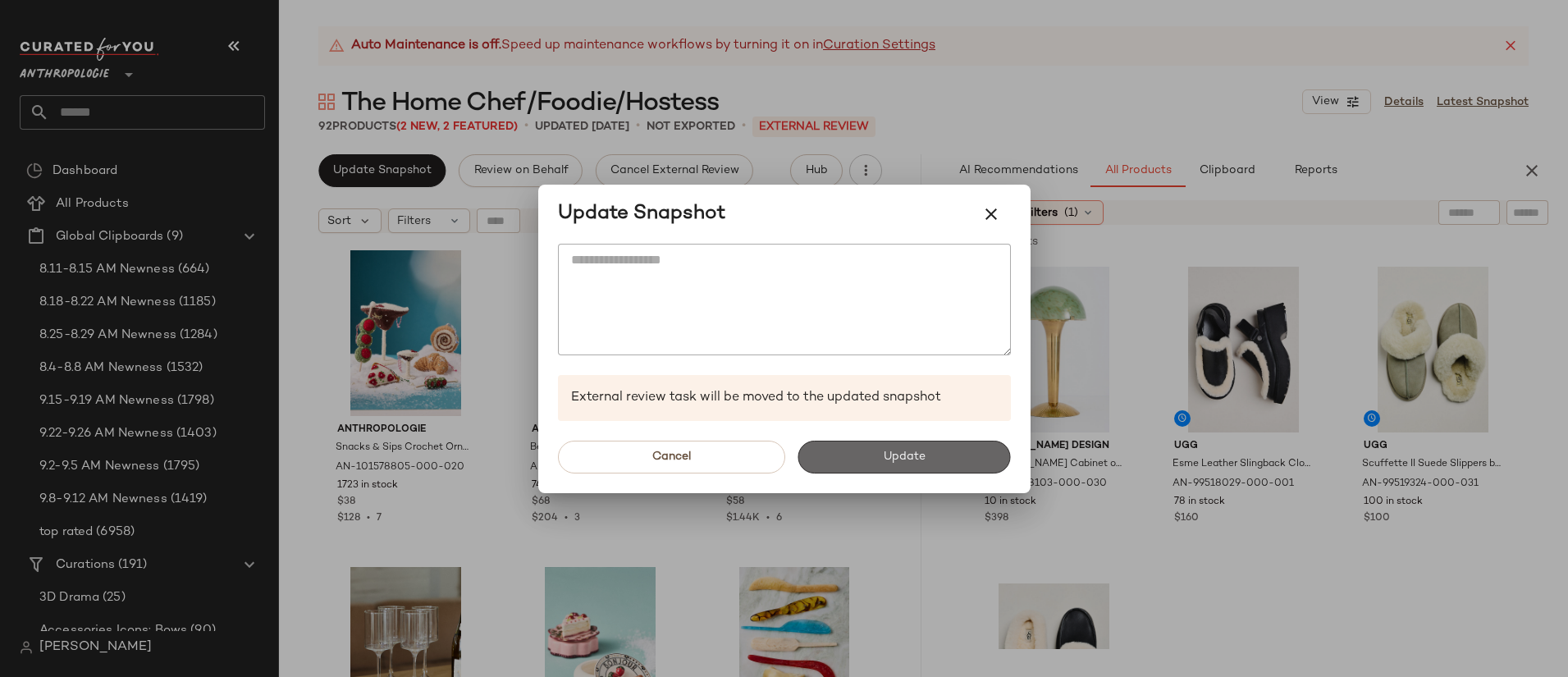
click at [928, 472] on button "Update" at bounding box center [904, 457] width 213 height 33
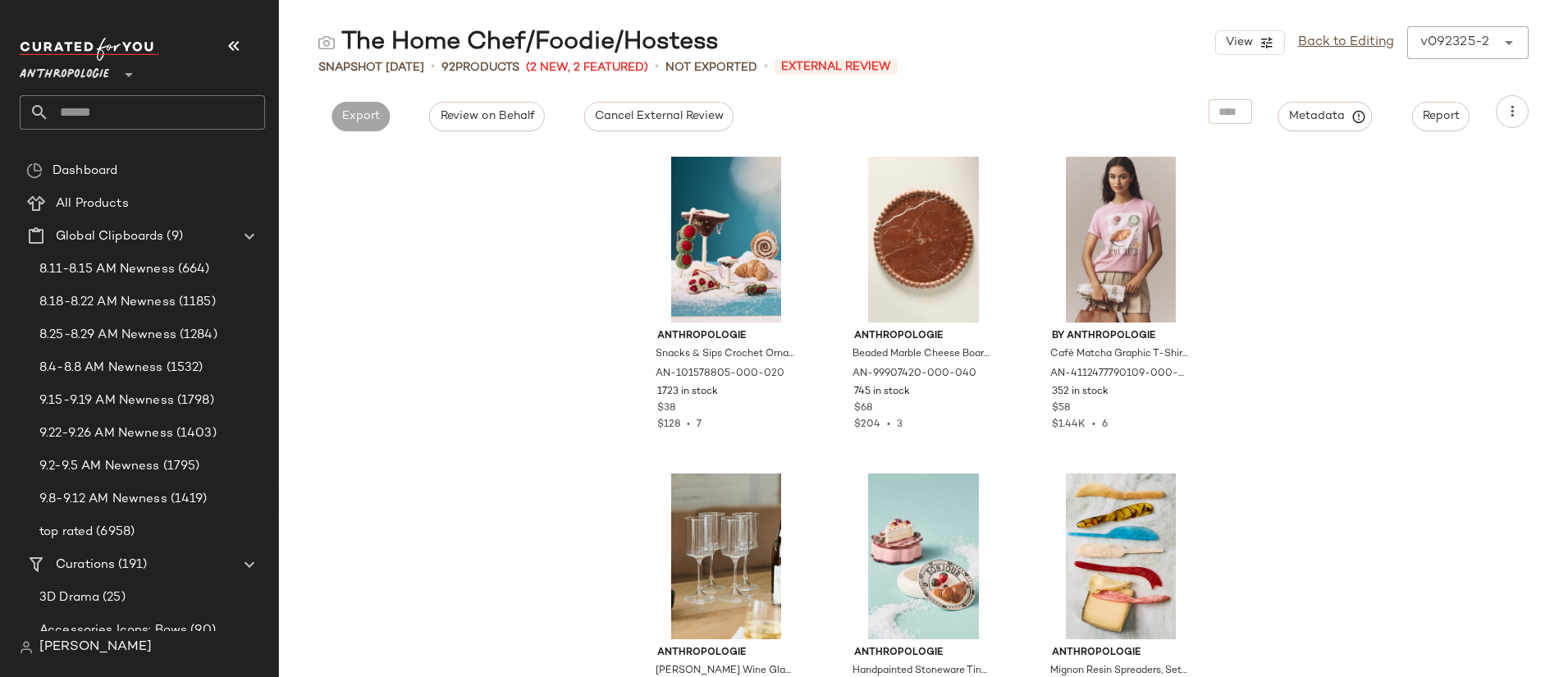
click at [1490, 41] on div "v092325-2 ******" at bounding box center [1451, 43] width 88 height 33
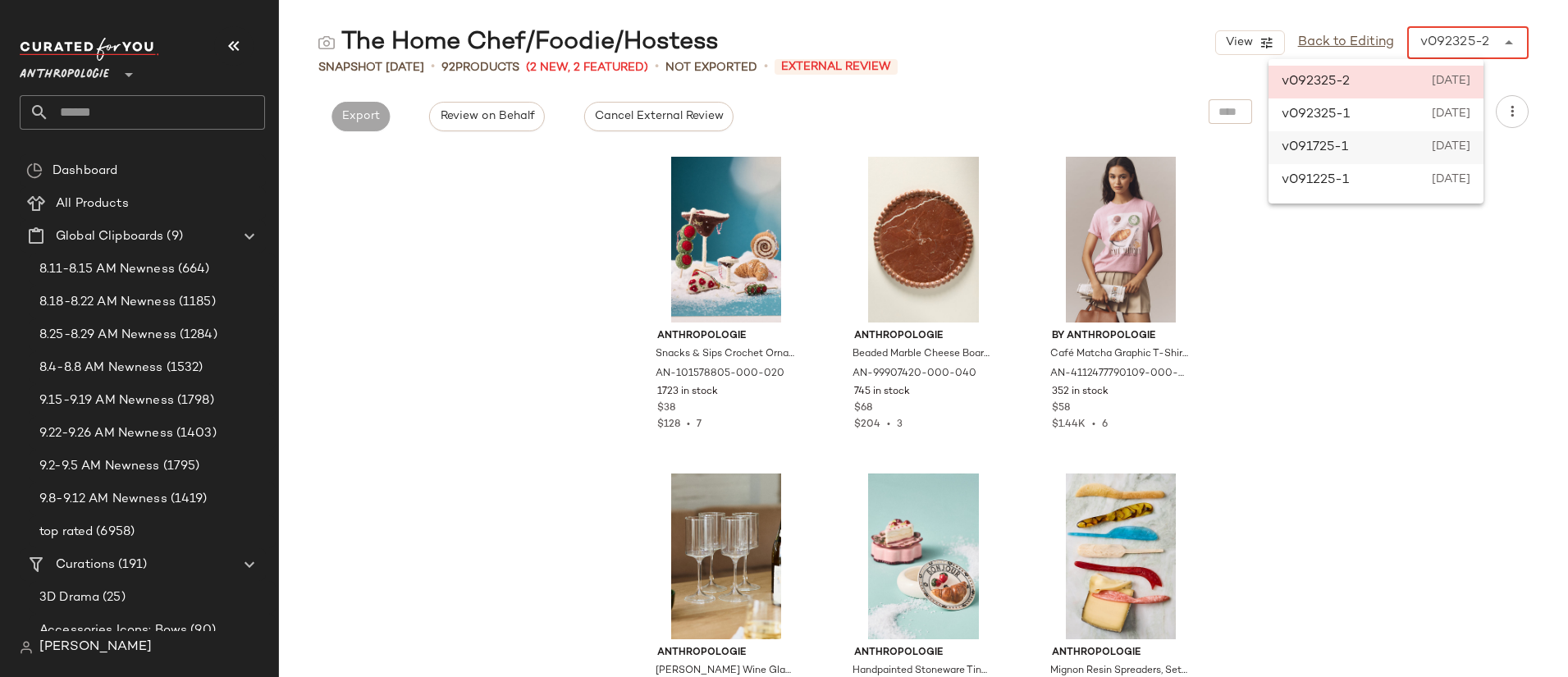
click at [1470, 141] on span "September 17th 2025" at bounding box center [1450, 148] width 40 height 19
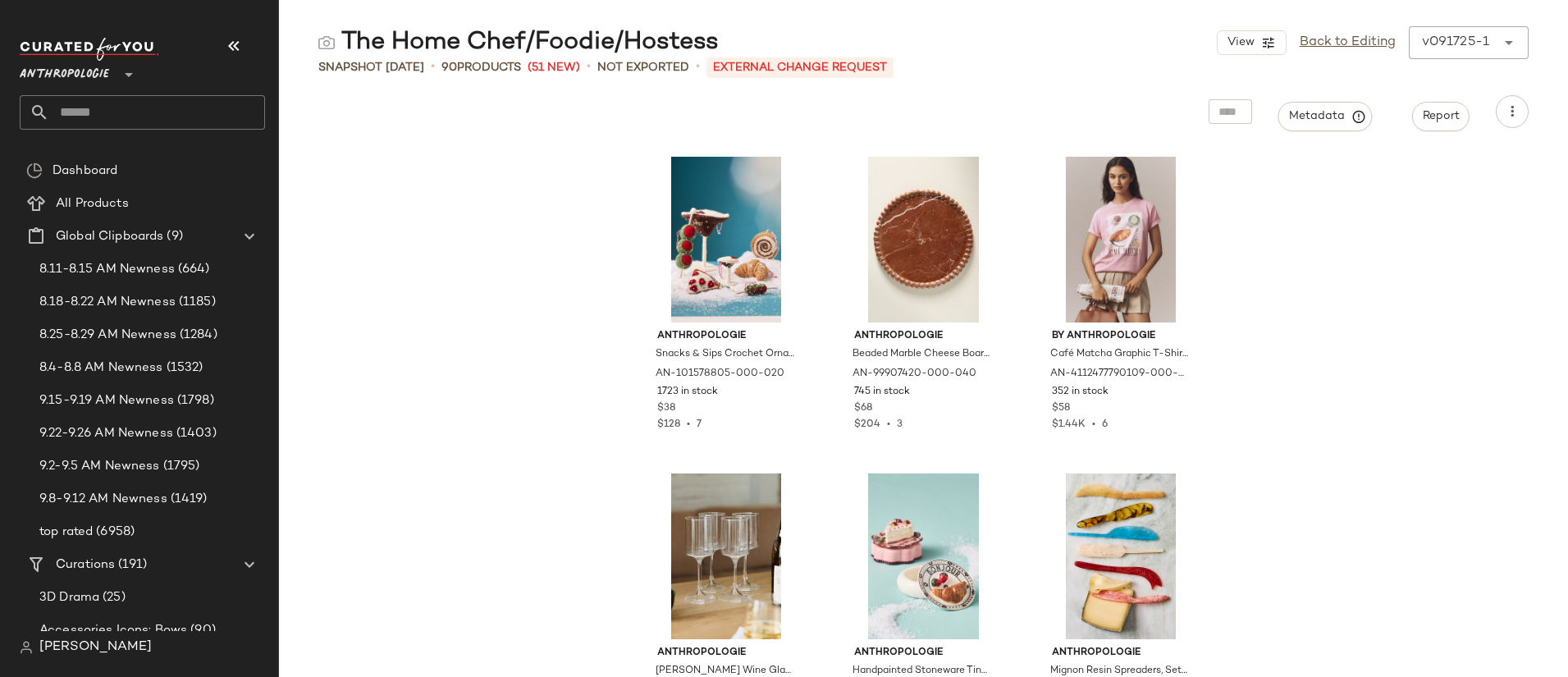
click at [1479, 42] on div "v091725-1" at bounding box center [1454, 43] width 67 height 19
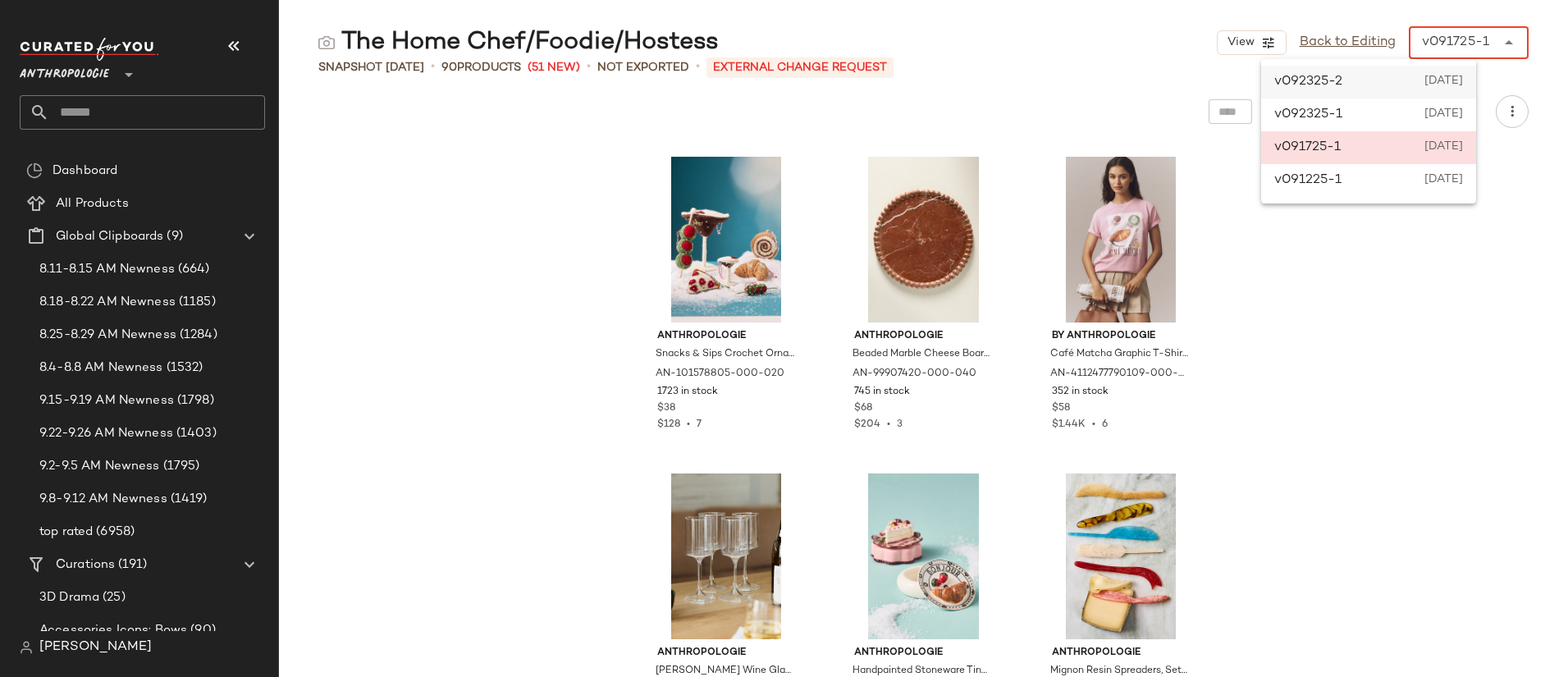
click at [1462, 77] on span "September 23rd 2025" at bounding box center [1444, 82] width 39 height 19
type input "******"
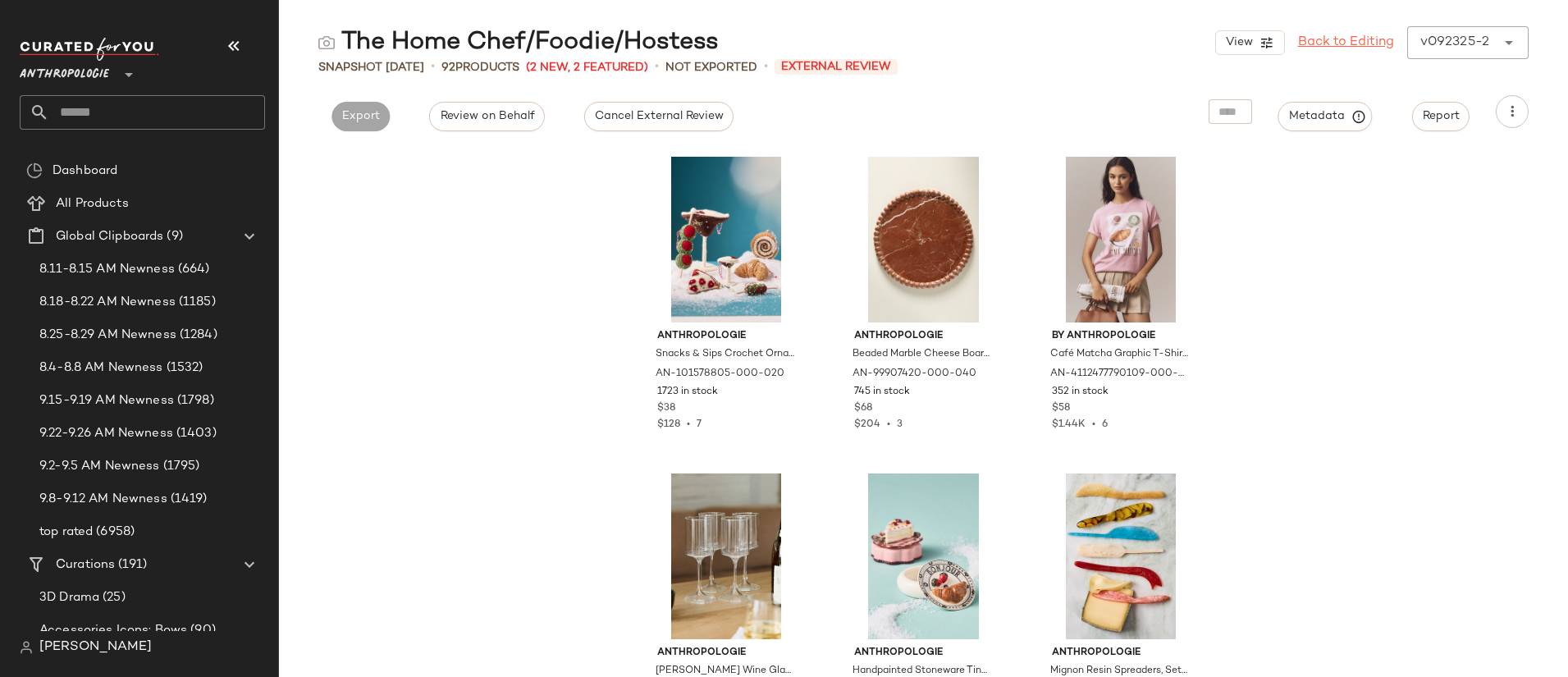
click at [1326, 40] on link "Back to Editing" at bounding box center [1346, 43] width 96 height 19
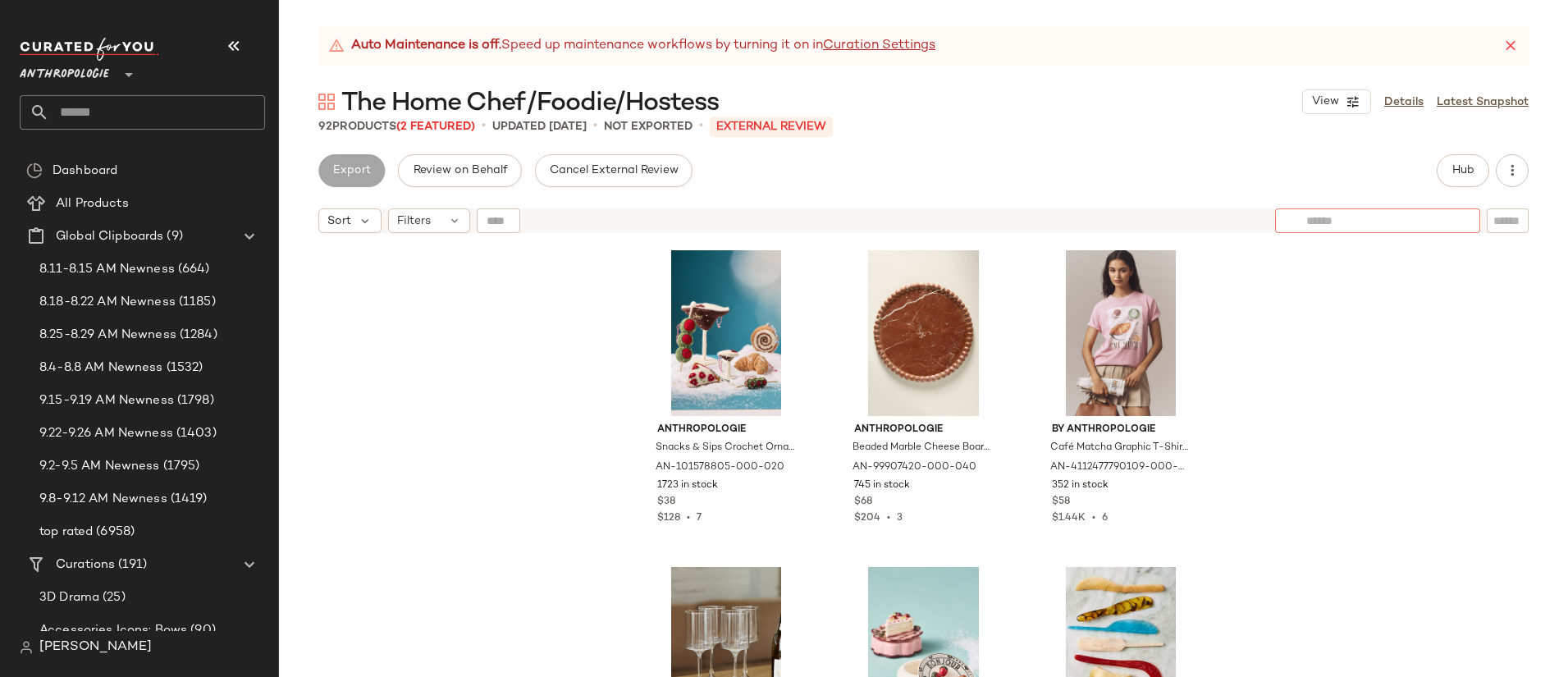
click at [1455, 227] on div at bounding box center [1377, 220] width 205 height 24
drag, startPoint x: 1511, startPoint y: 222, endPoint x: 1453, endPoint y: 225, distance: 58.1
click at [1510, 222] on input "text" at bounding box center [1508, 221] width 29 height 17
paste input "**********"
type input "**********"
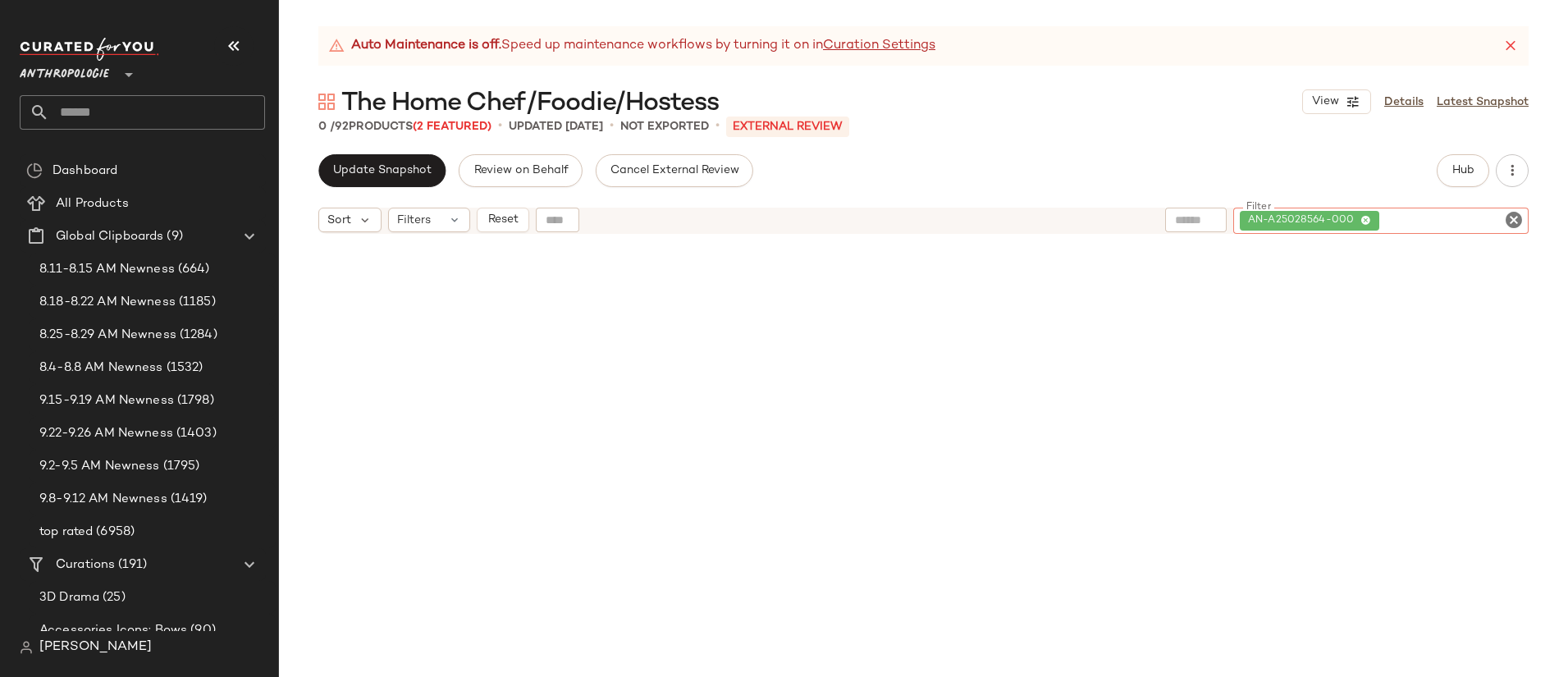
click at [1514, 223] on icon "Clear Filter" at bounding box center [1514, 220] width 19 height 19
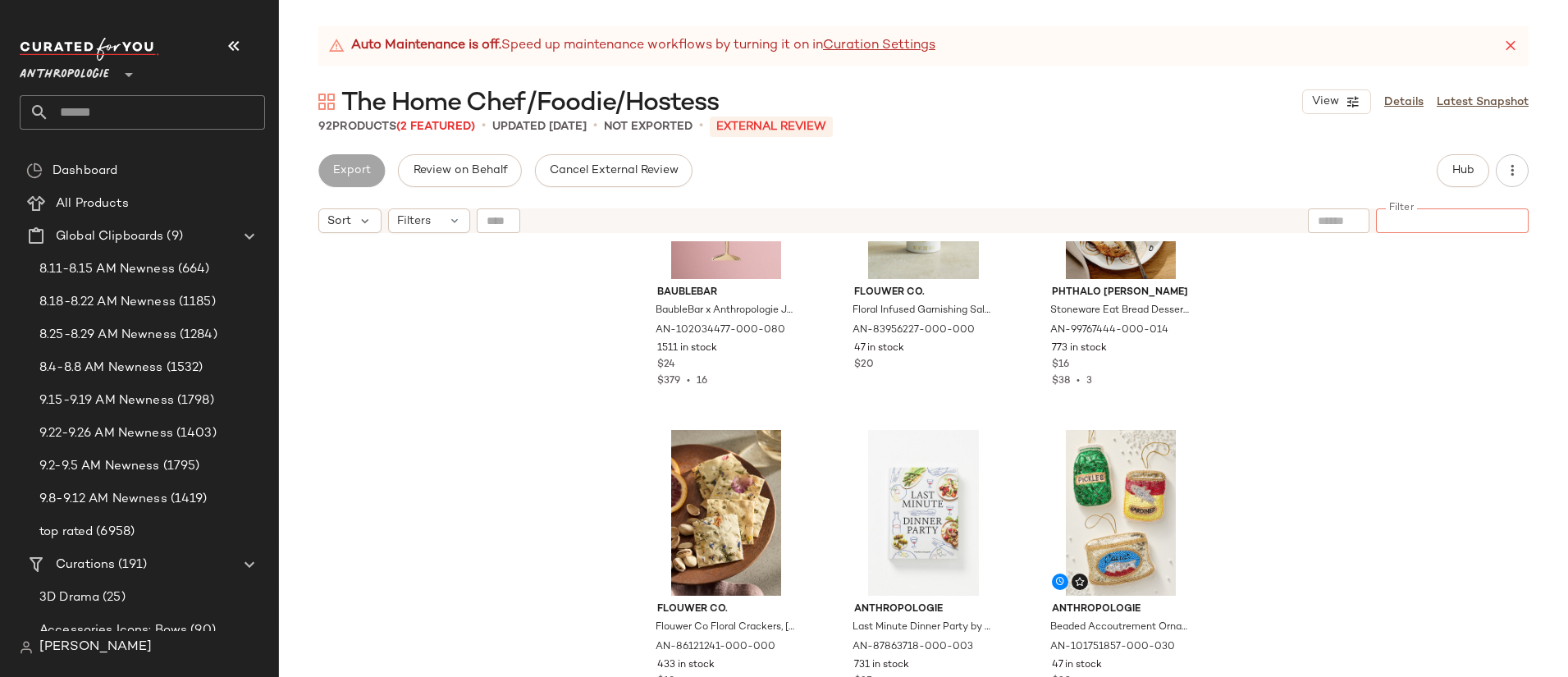
scroll to position [1722, 0]
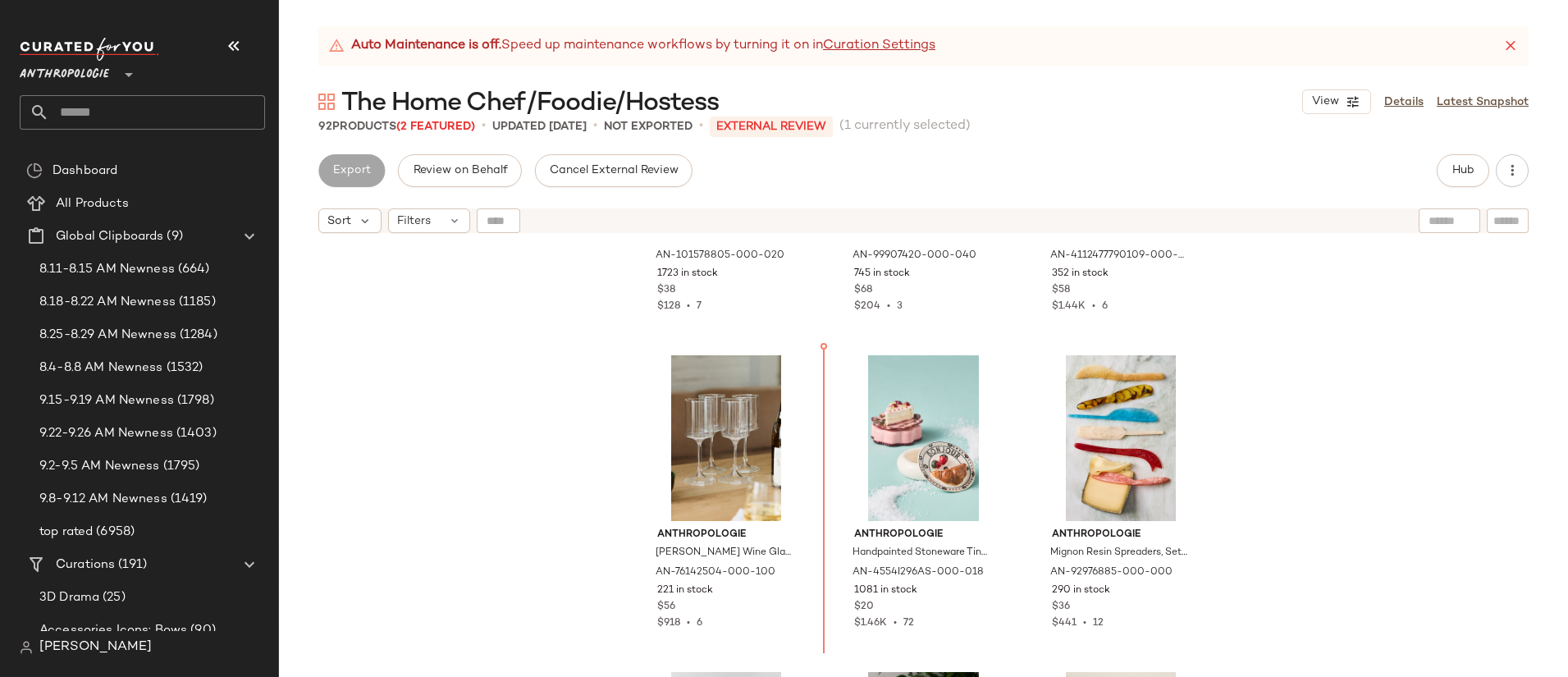
scroll to position [224, 0]
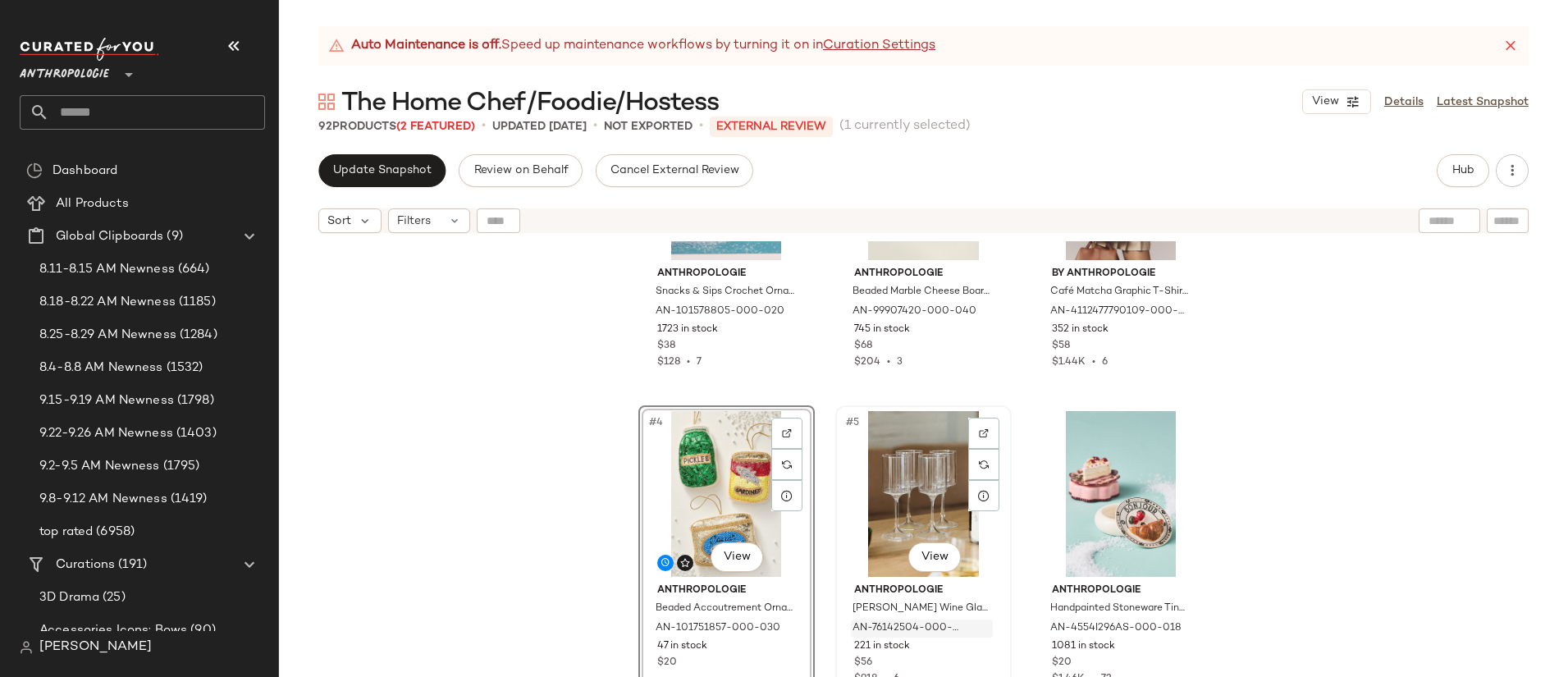
scroll to position [252, 0]
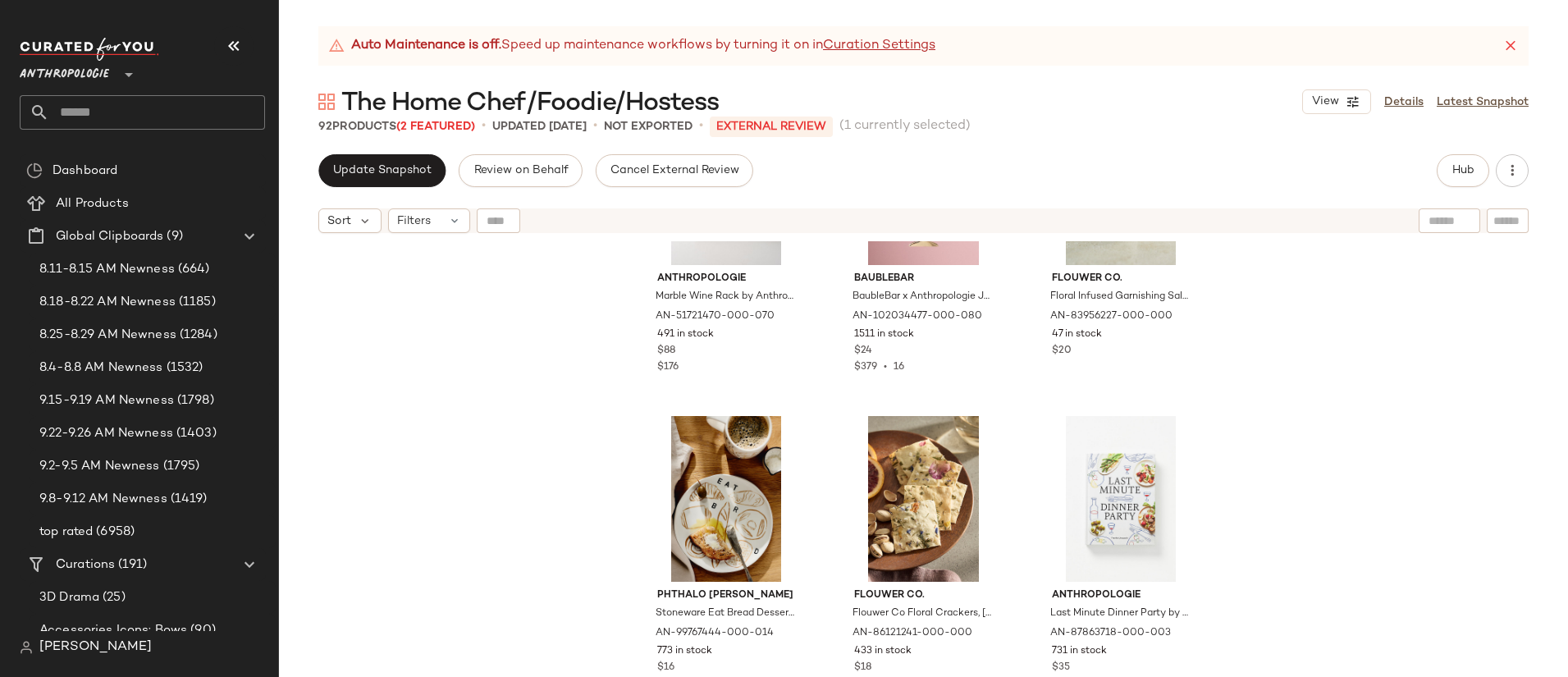
scroll to position [1412, 0]
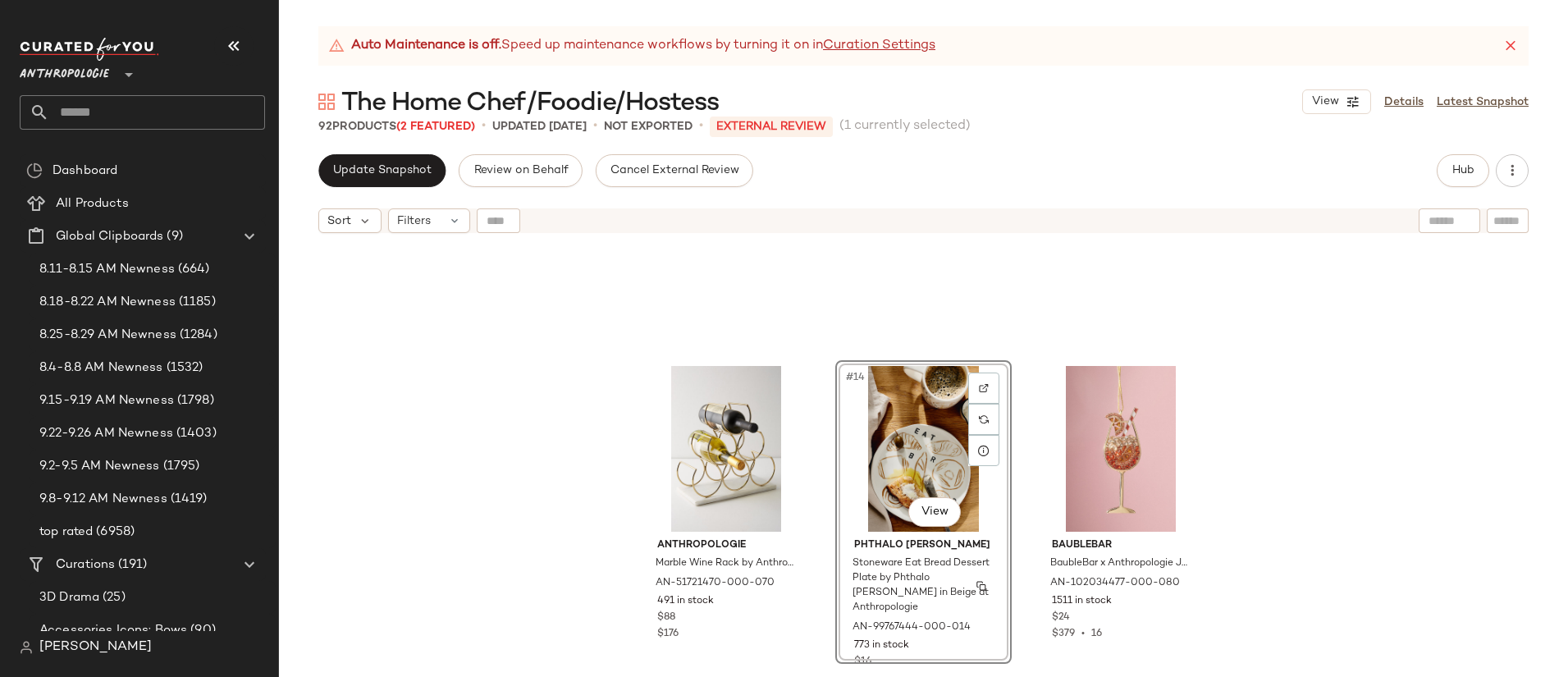
scroll to position [982, 0]
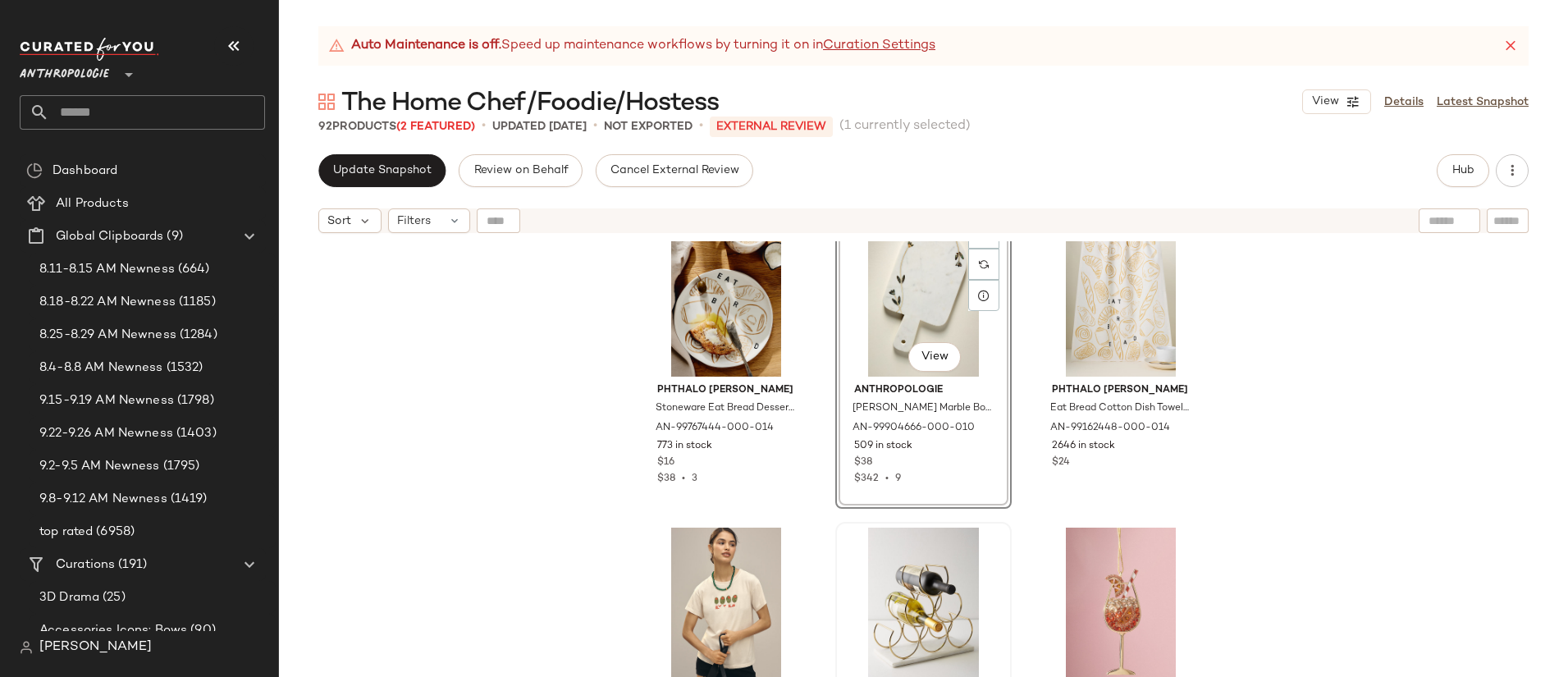
scroll to position [1062, 0]
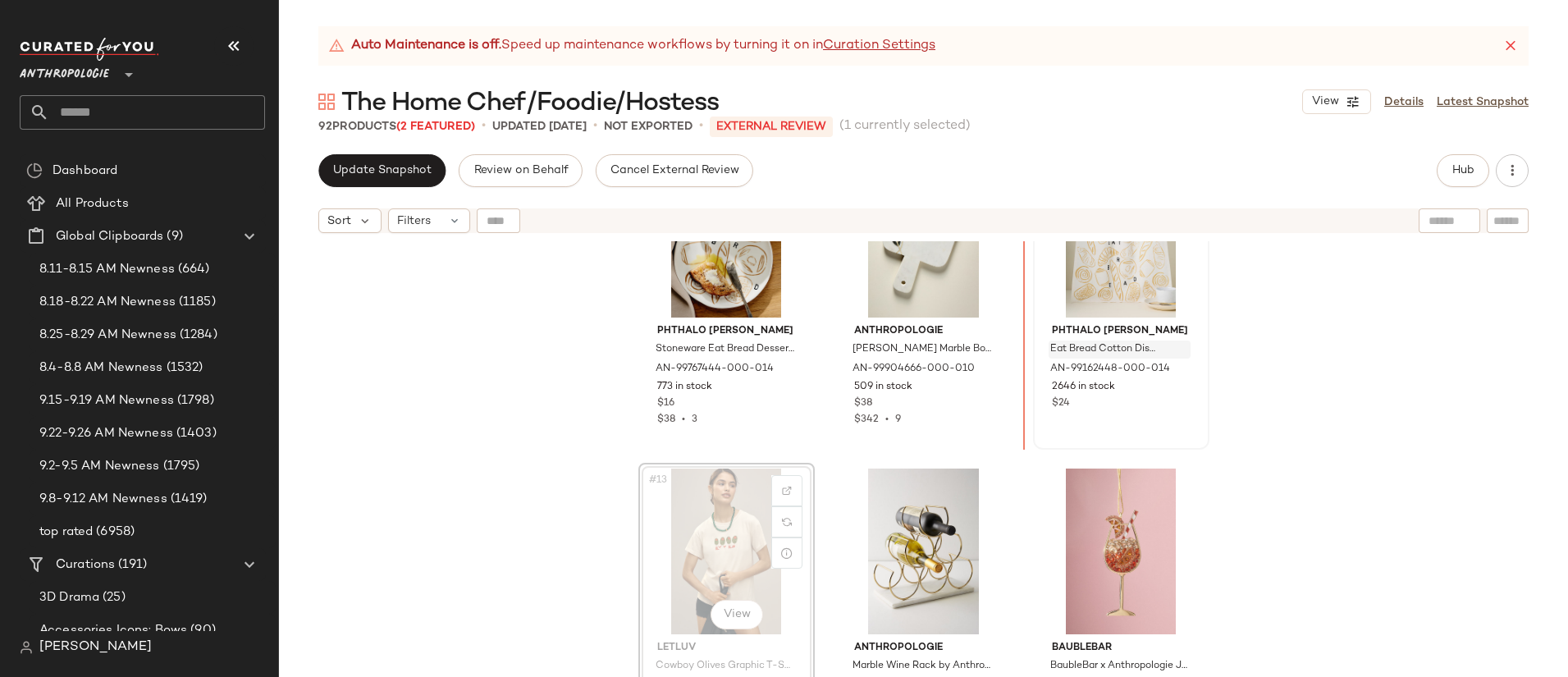
scroll to position [1061, 0]
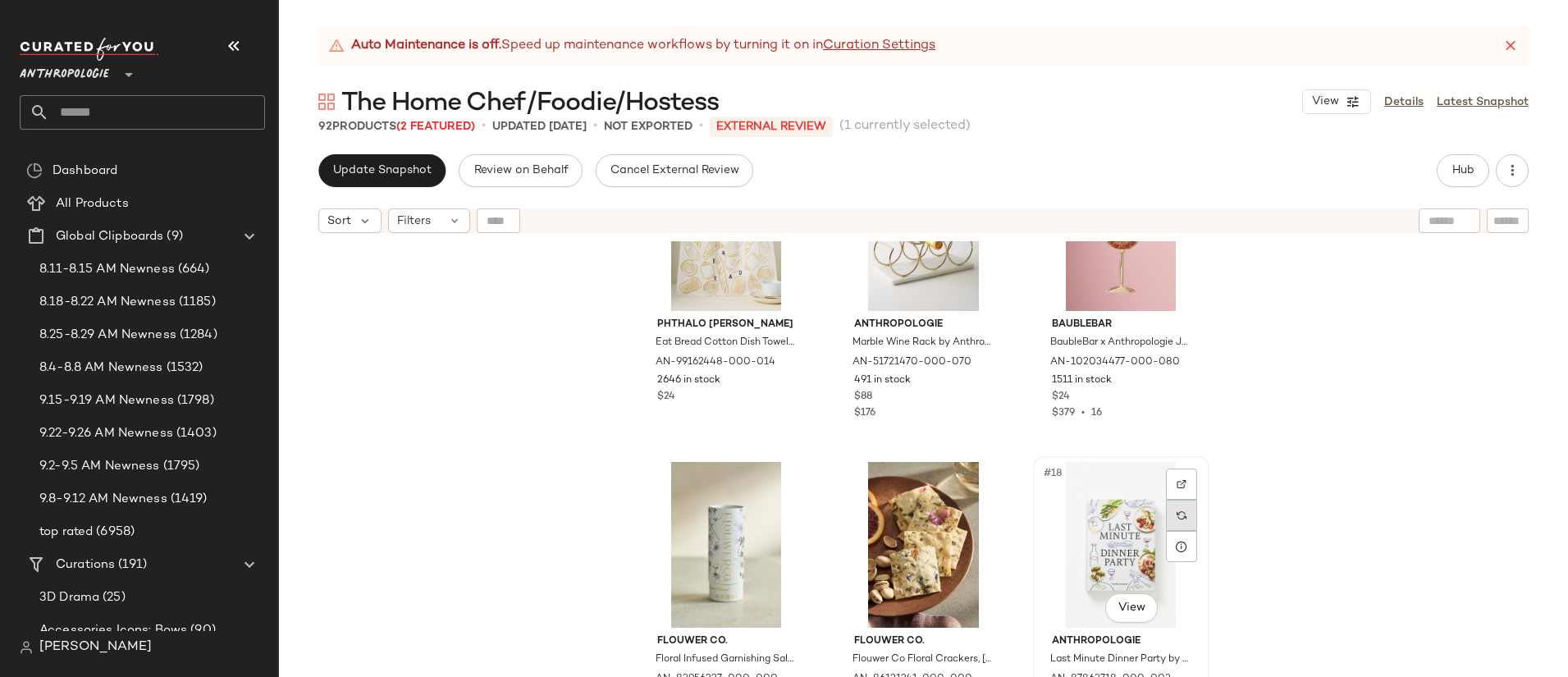
scroll to position [1382, 0]
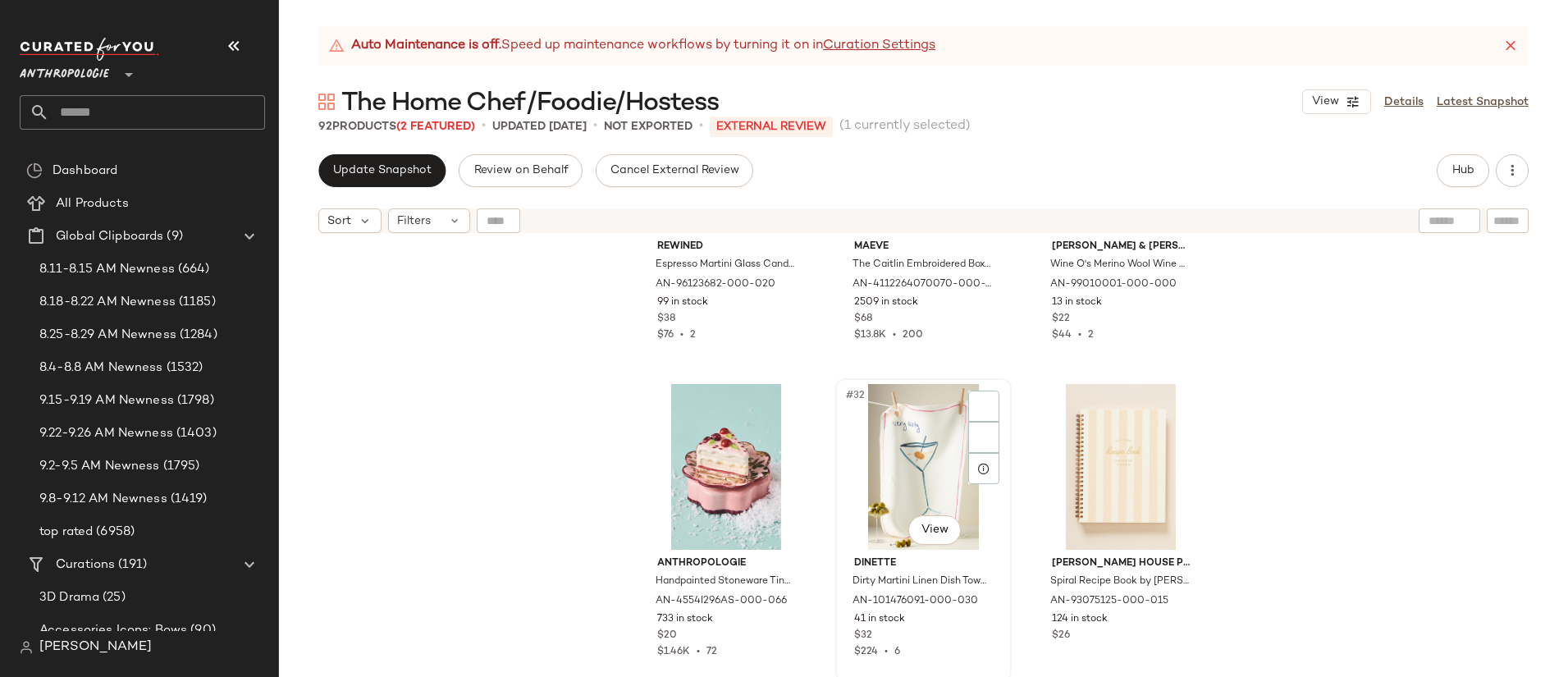
scroll to position [3044, 0]
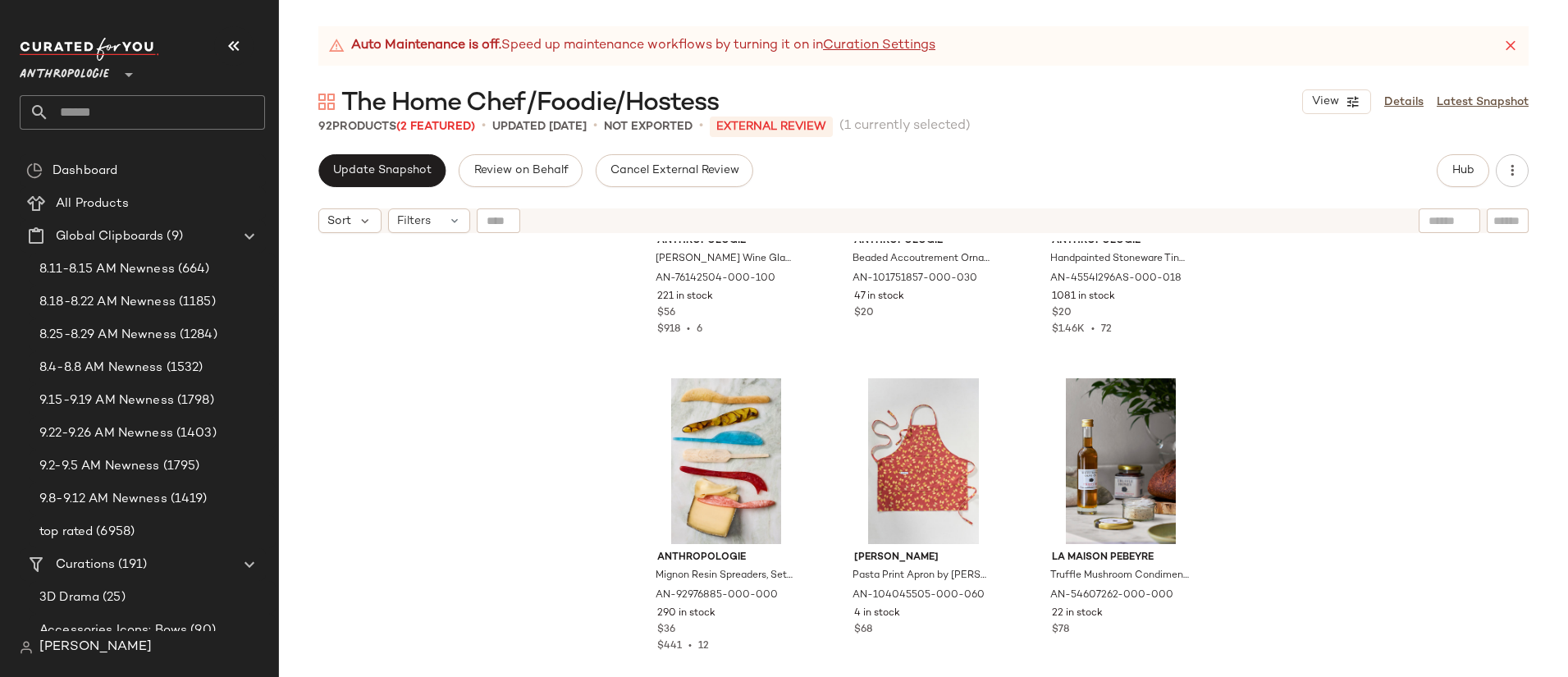
scroll to position [541, 0]
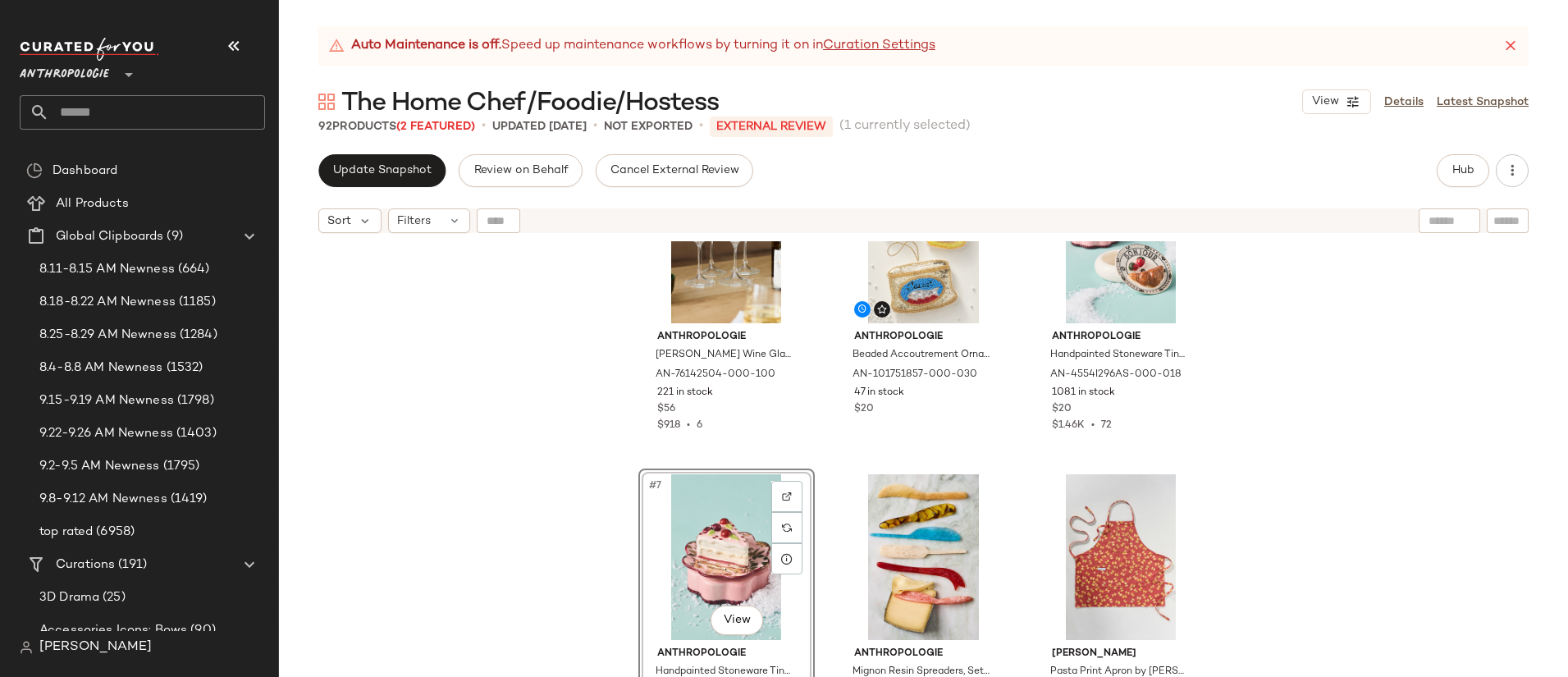
scroll to position [402, 0]
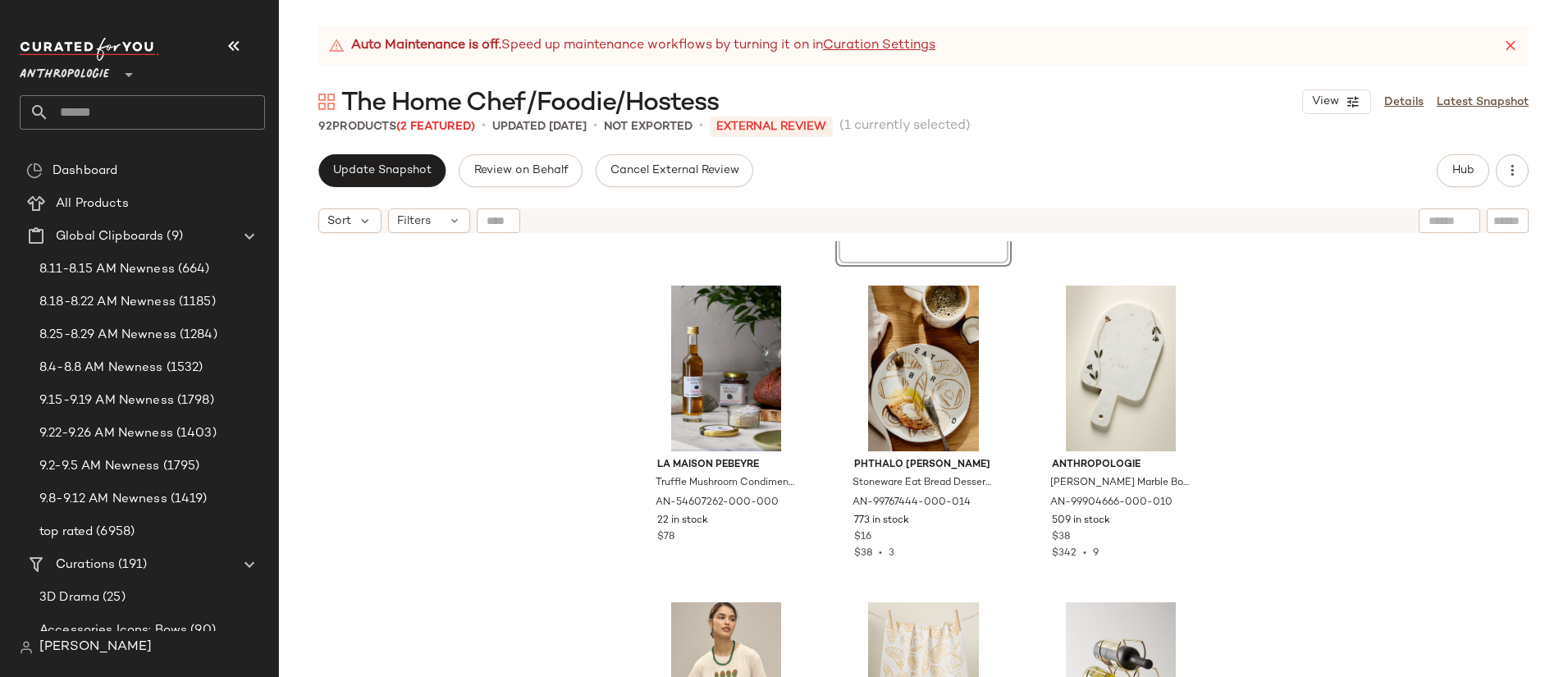
scroll to position [1101, 0]
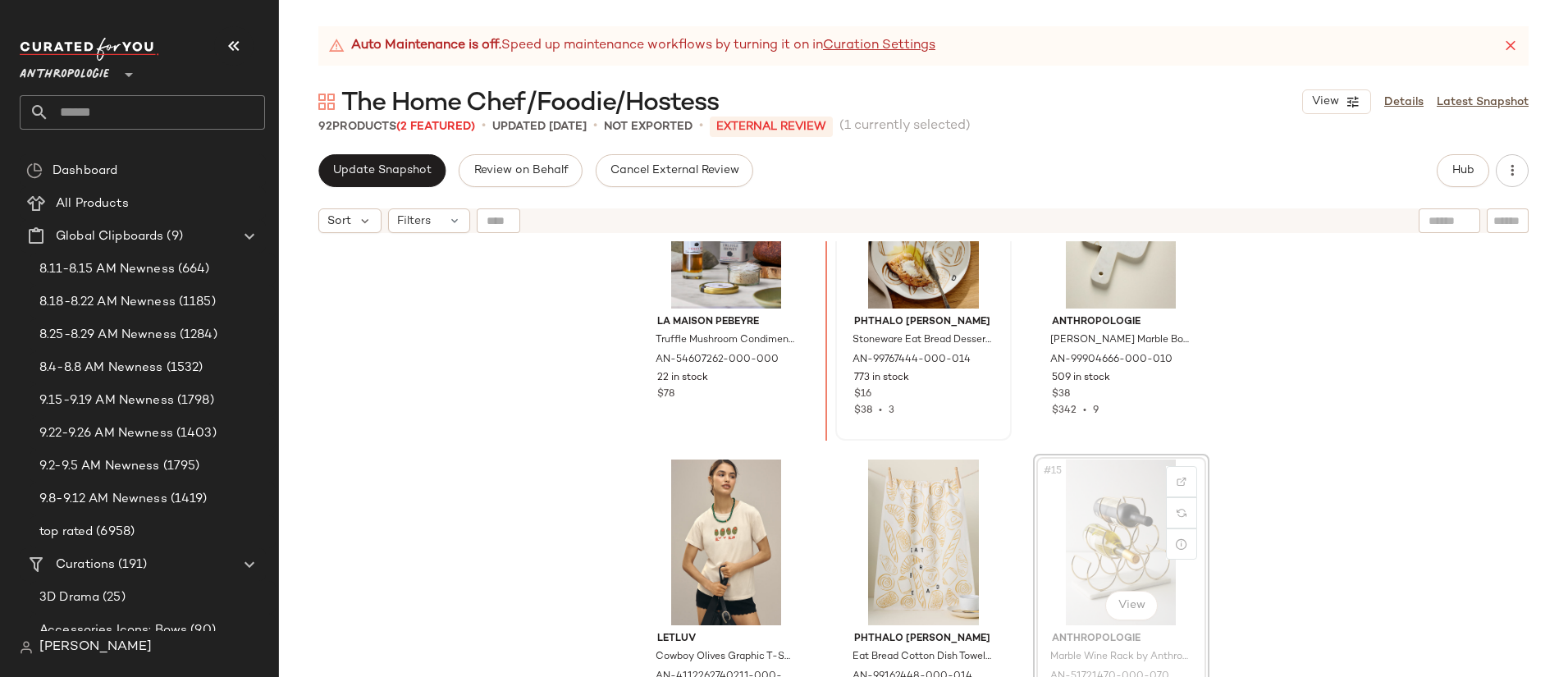
scroll to position [1039, 0]
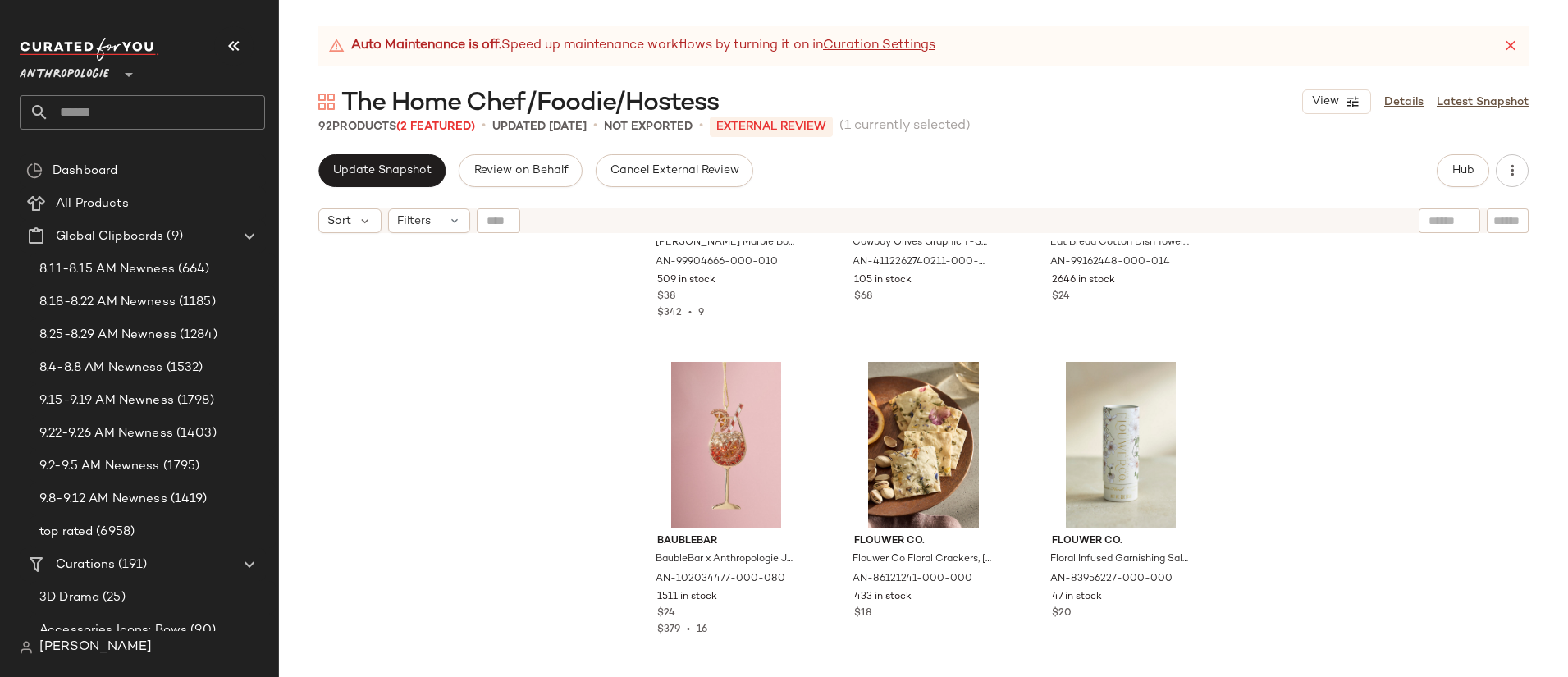
scroll to position [1494, 0]
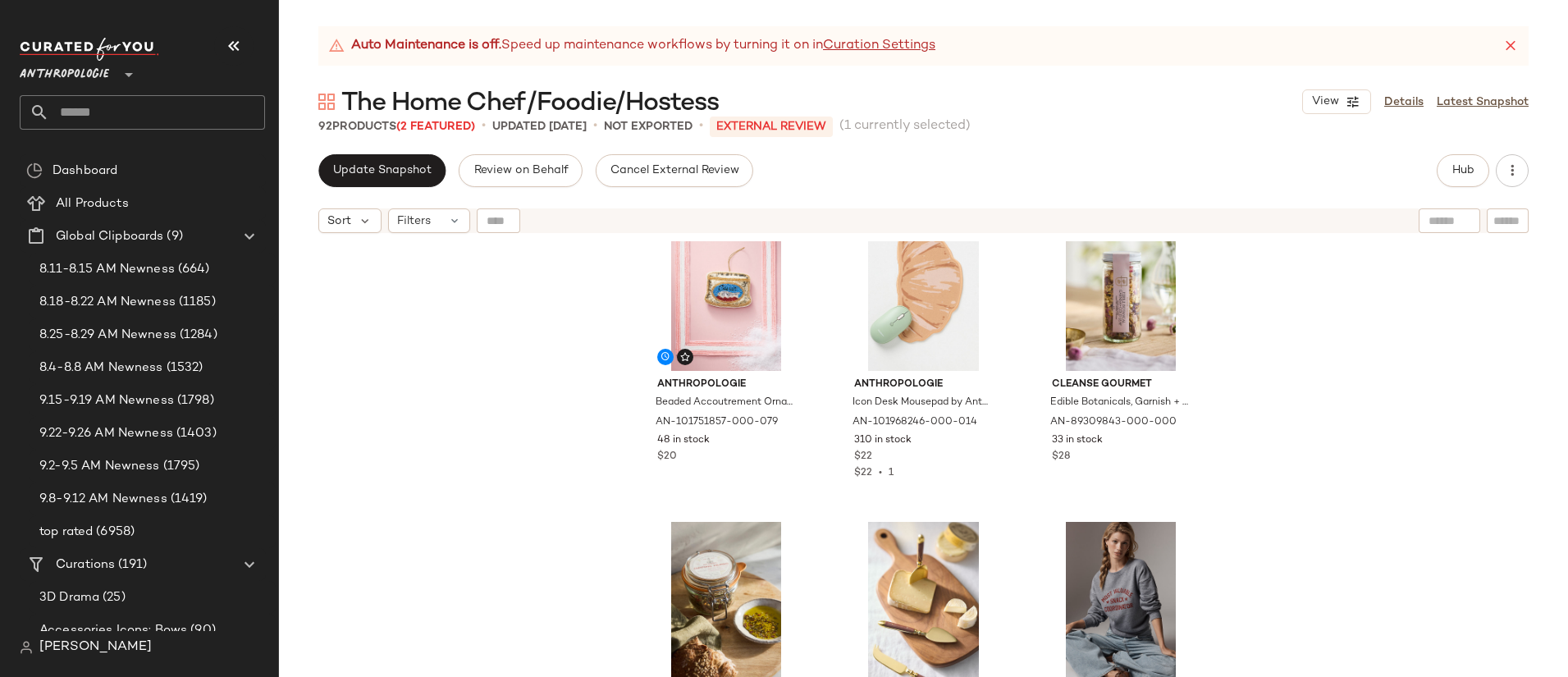
scroll to position [4462, 0]
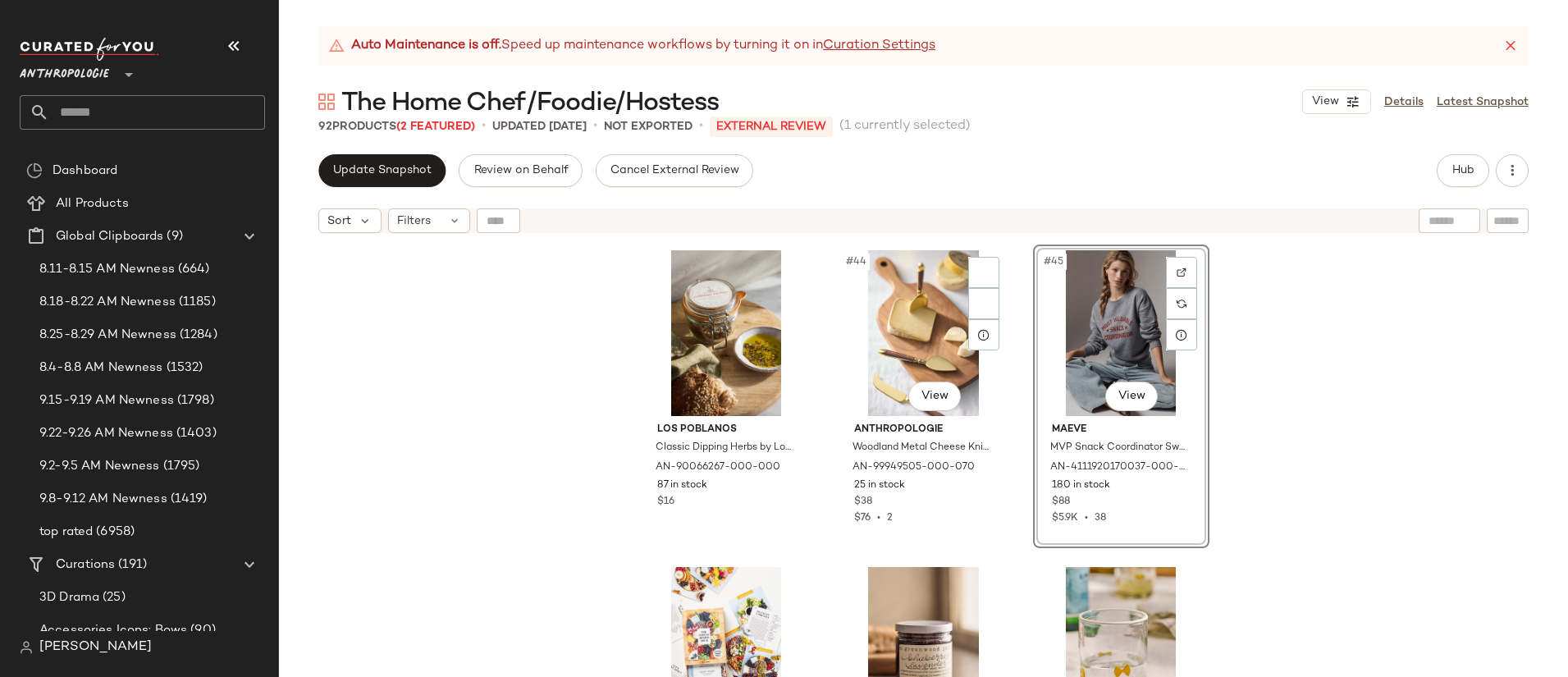
scroll to position [4443, 0]
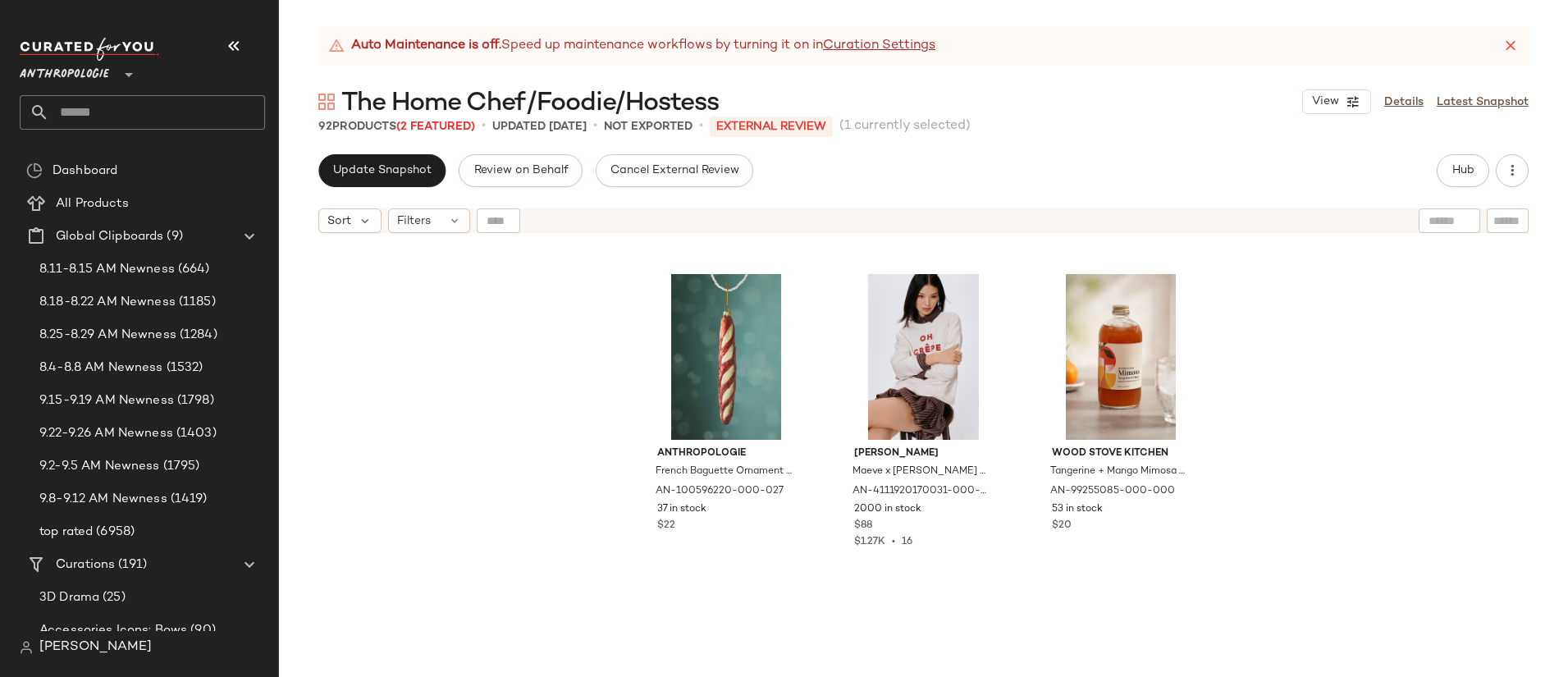
scroll to position [5208, 0]
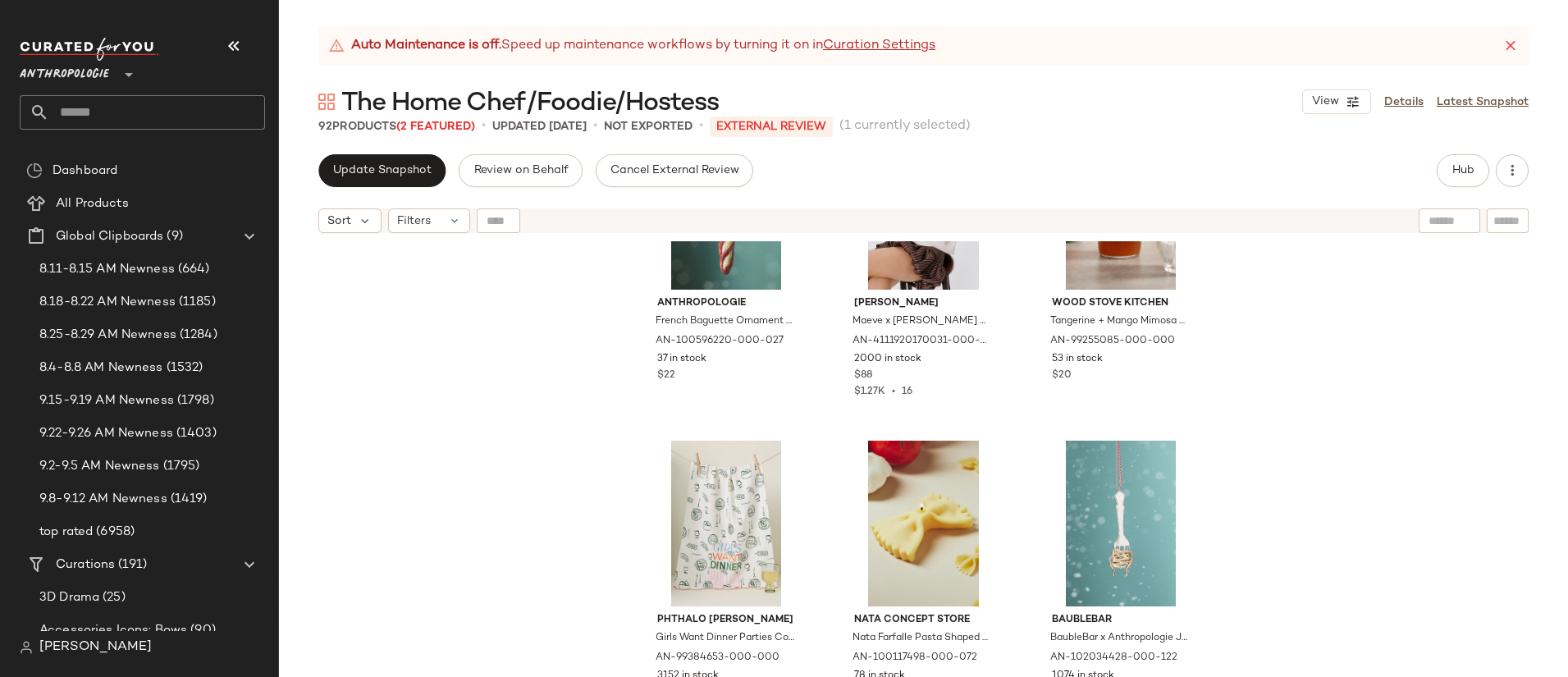
drag, startPoint x: 1151, startPoint y: 343, endPoint x: 579, endPoint y: 3, distance: 665.4
